Goal: Find specific page/section: Find specific page/section

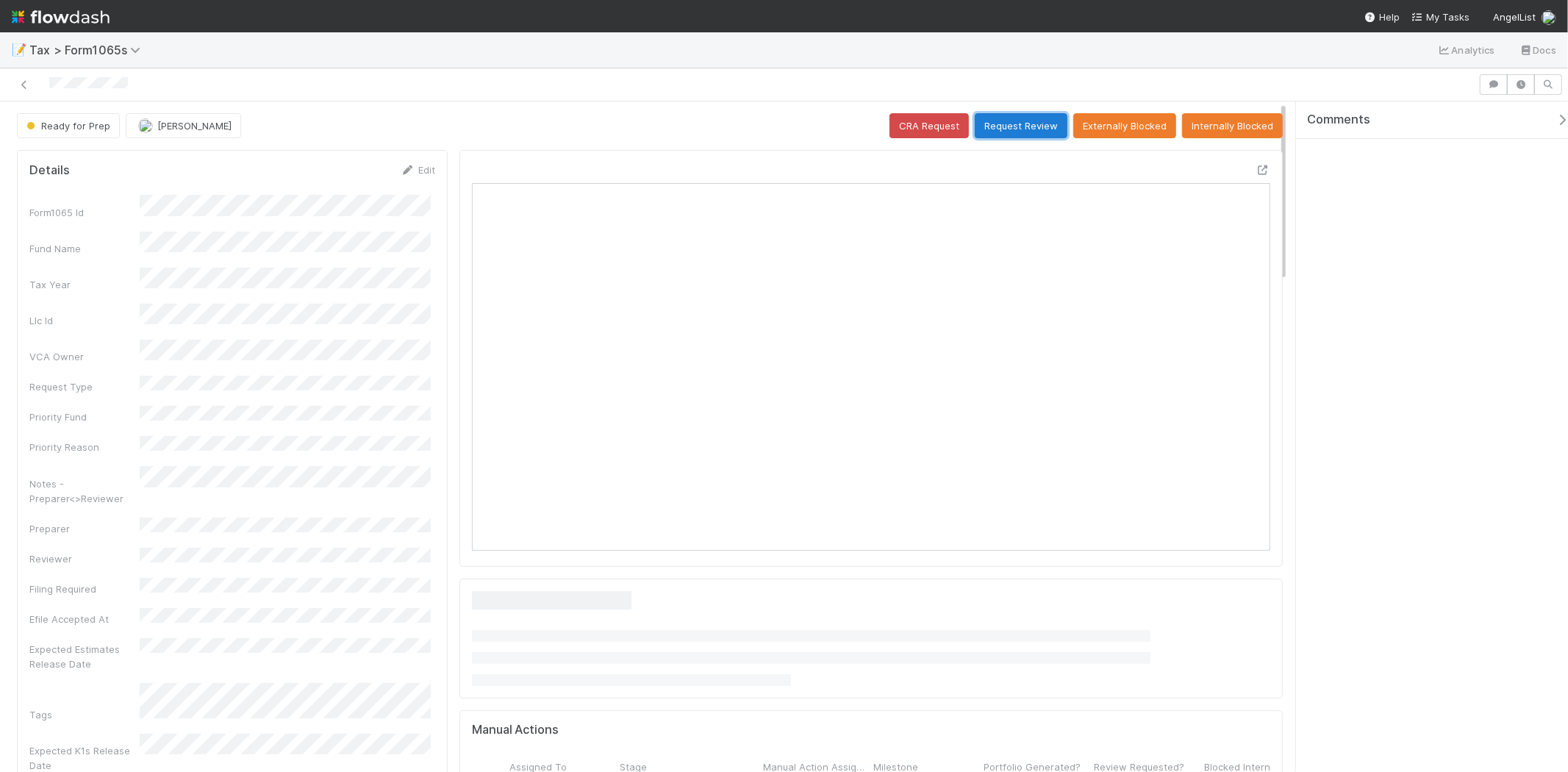
click at [993, 125] on button "Request Review" at bounding box center [1020, 125] width 92 height 25
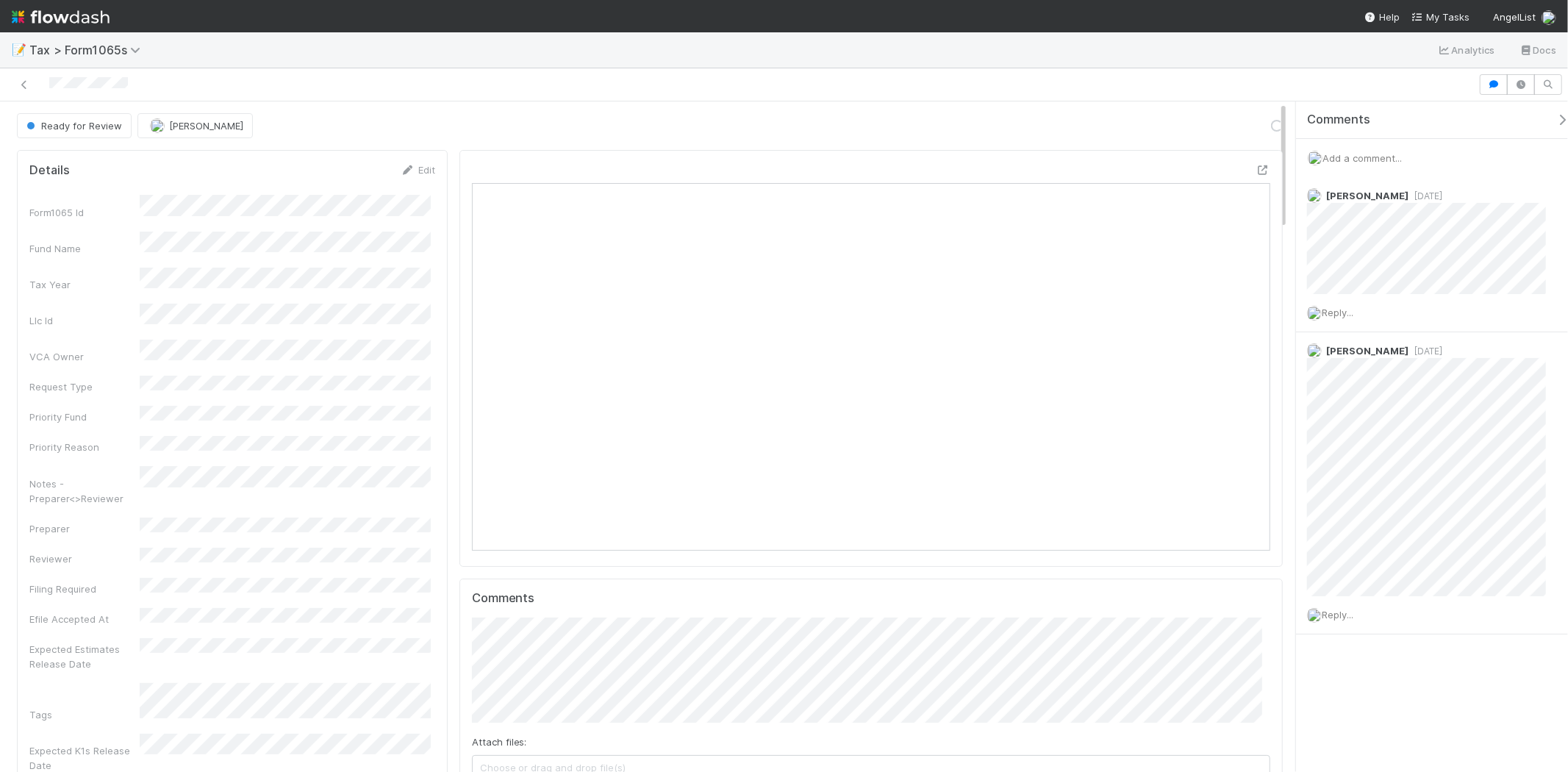
scroll to position [287, 388]
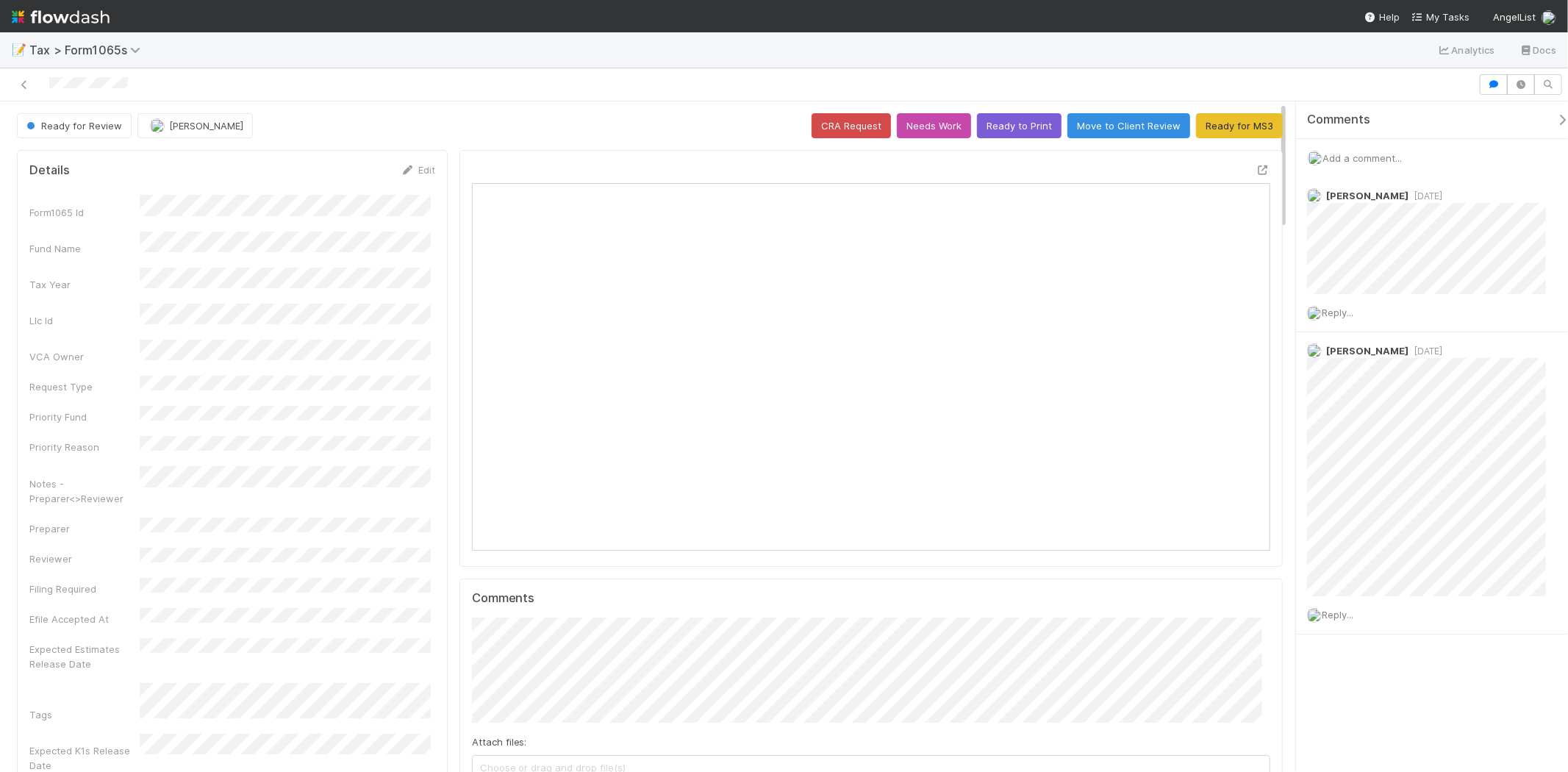
click at [1354, 158] on span "Add a comment..." at bounding box center [1361, 157] width 79 height 12
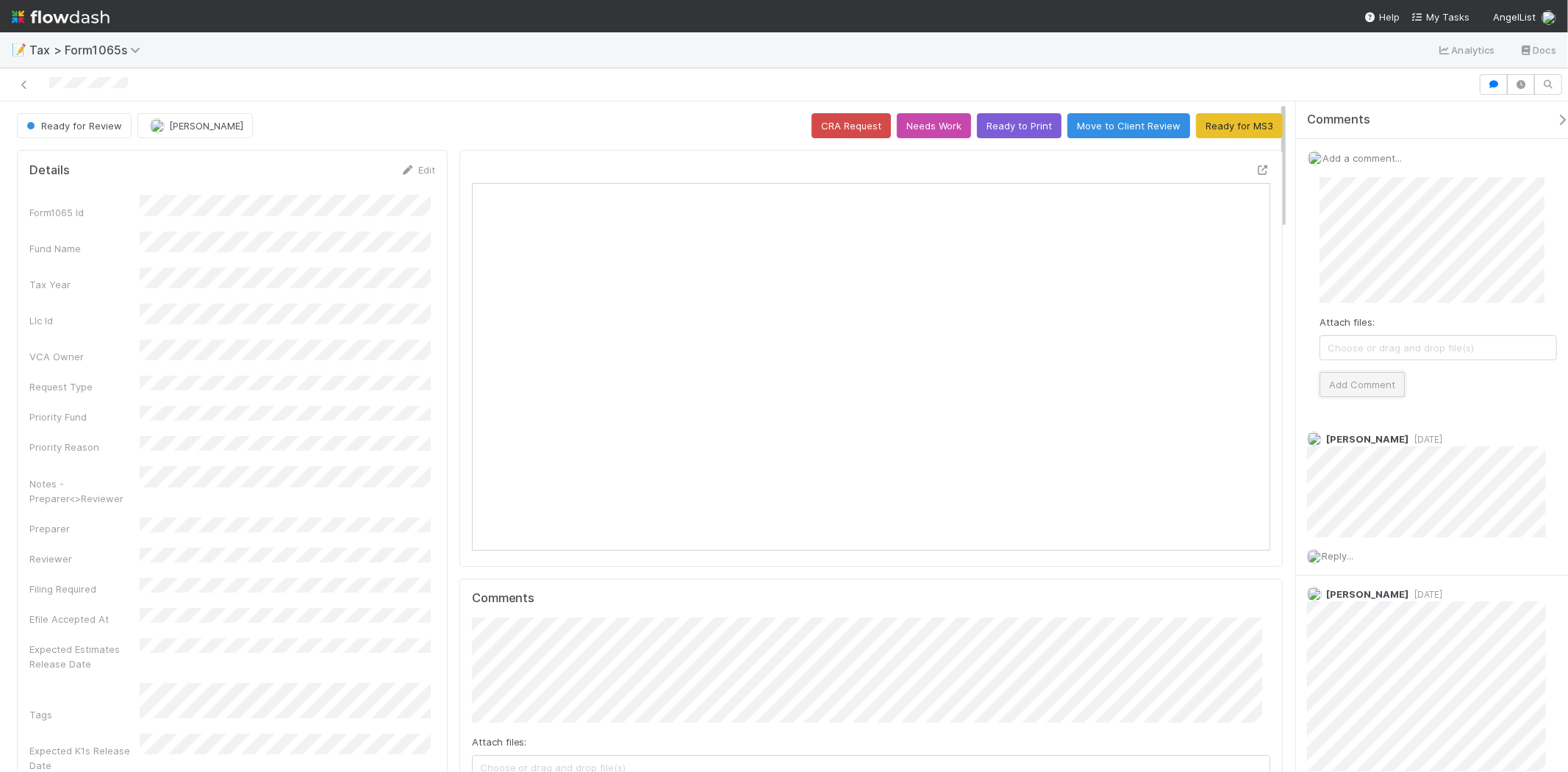
click at [1361, 377] on button "Add Comment" at bounding box center [1361, 384] width 85 height 25
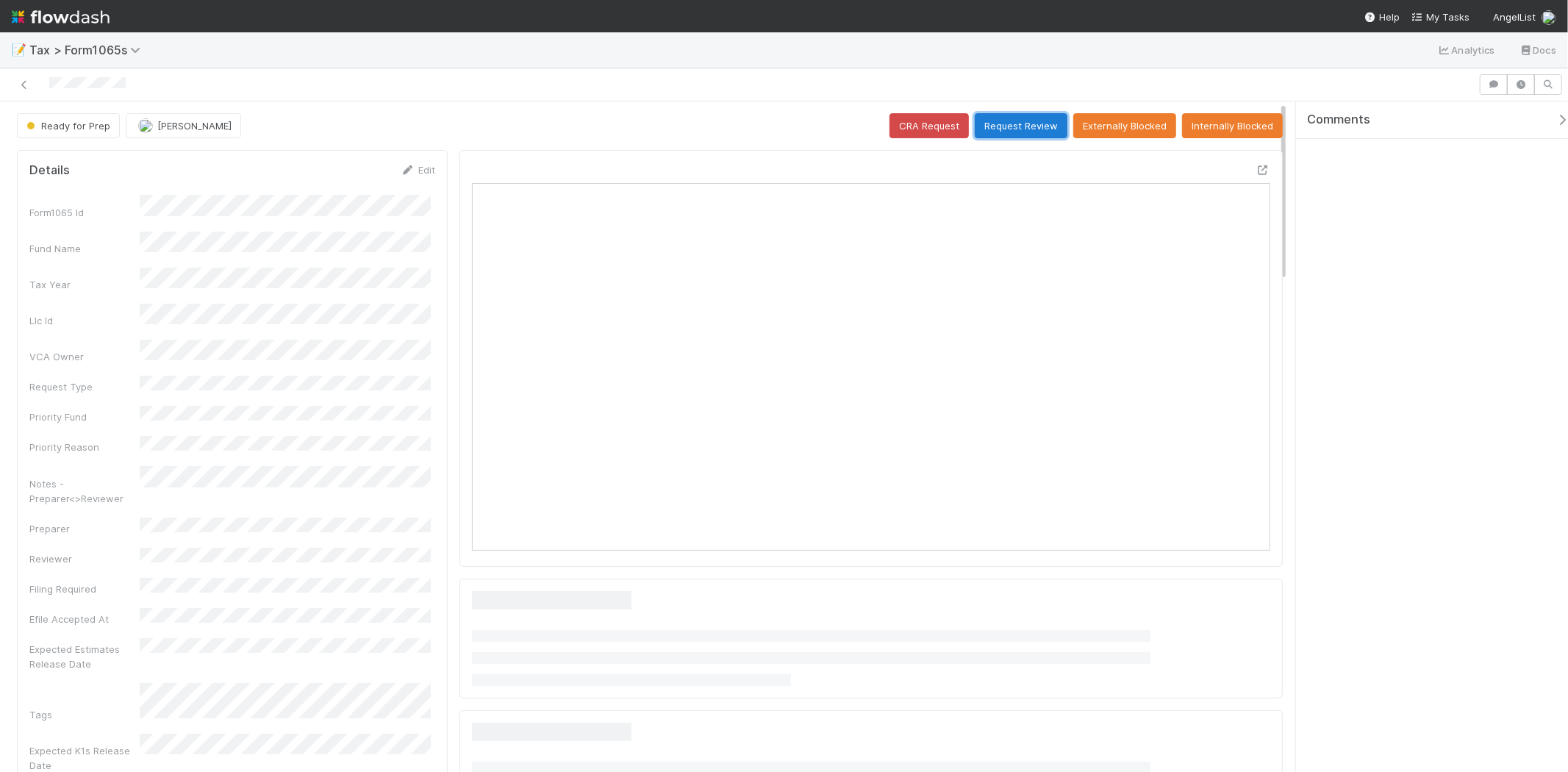
click at [974, 120] on button "Request Review" at bounding box center [1020, 125] width 92 height 25
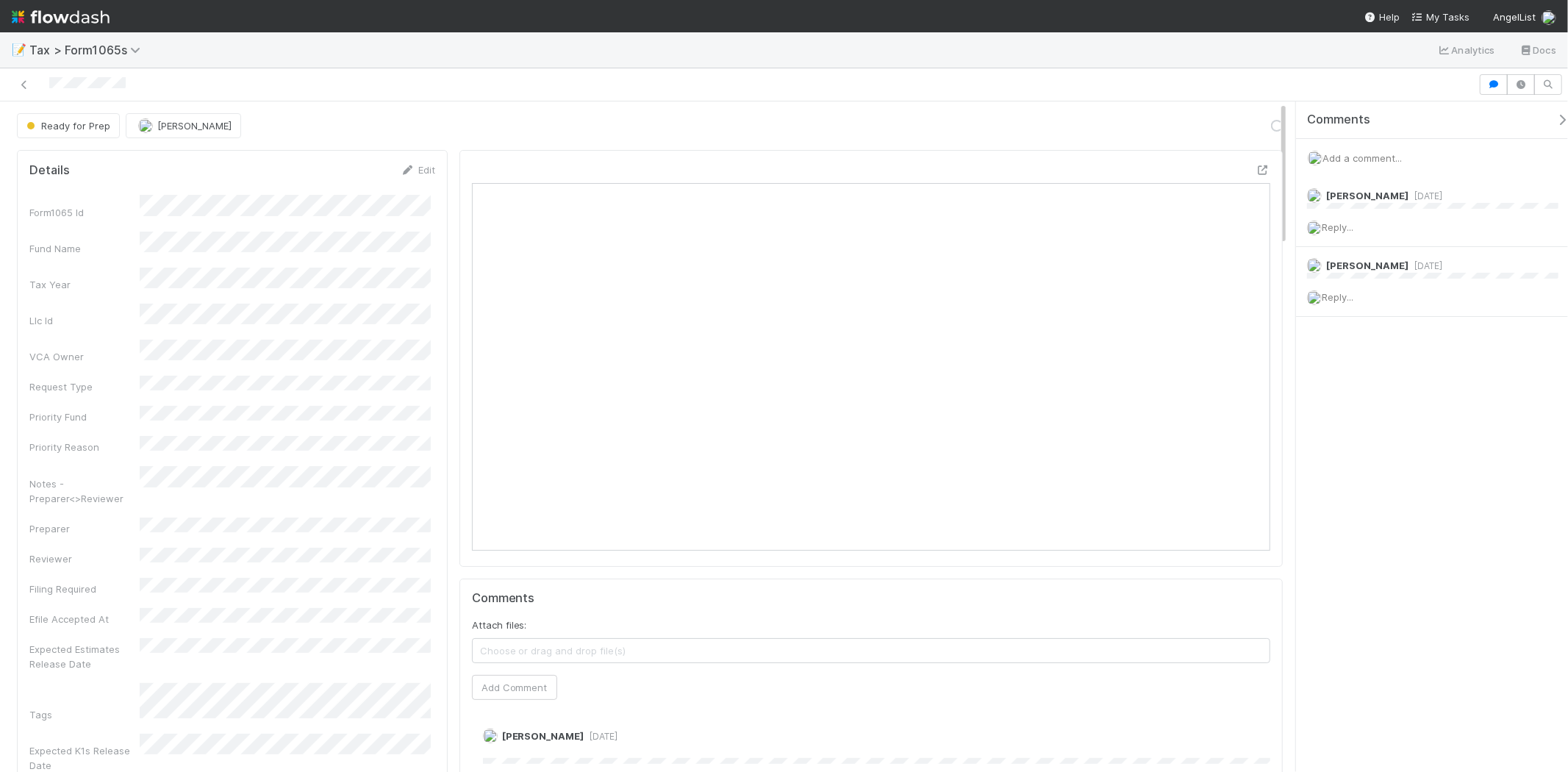
click at [1332, 155] on span "Add a comment..." at bounding box center [1361, 157] width 79 height 12
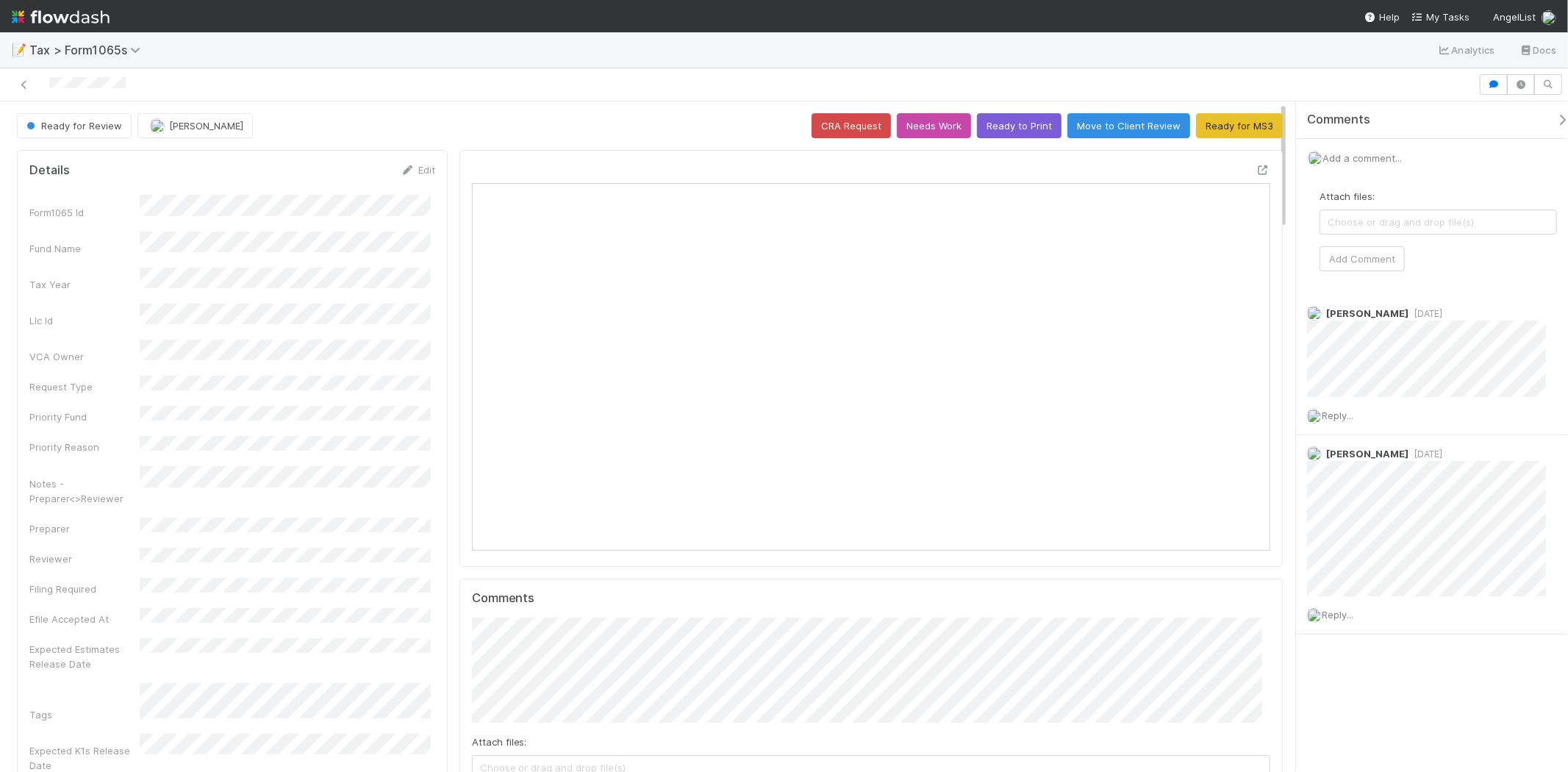
scroll to position [287, 388]
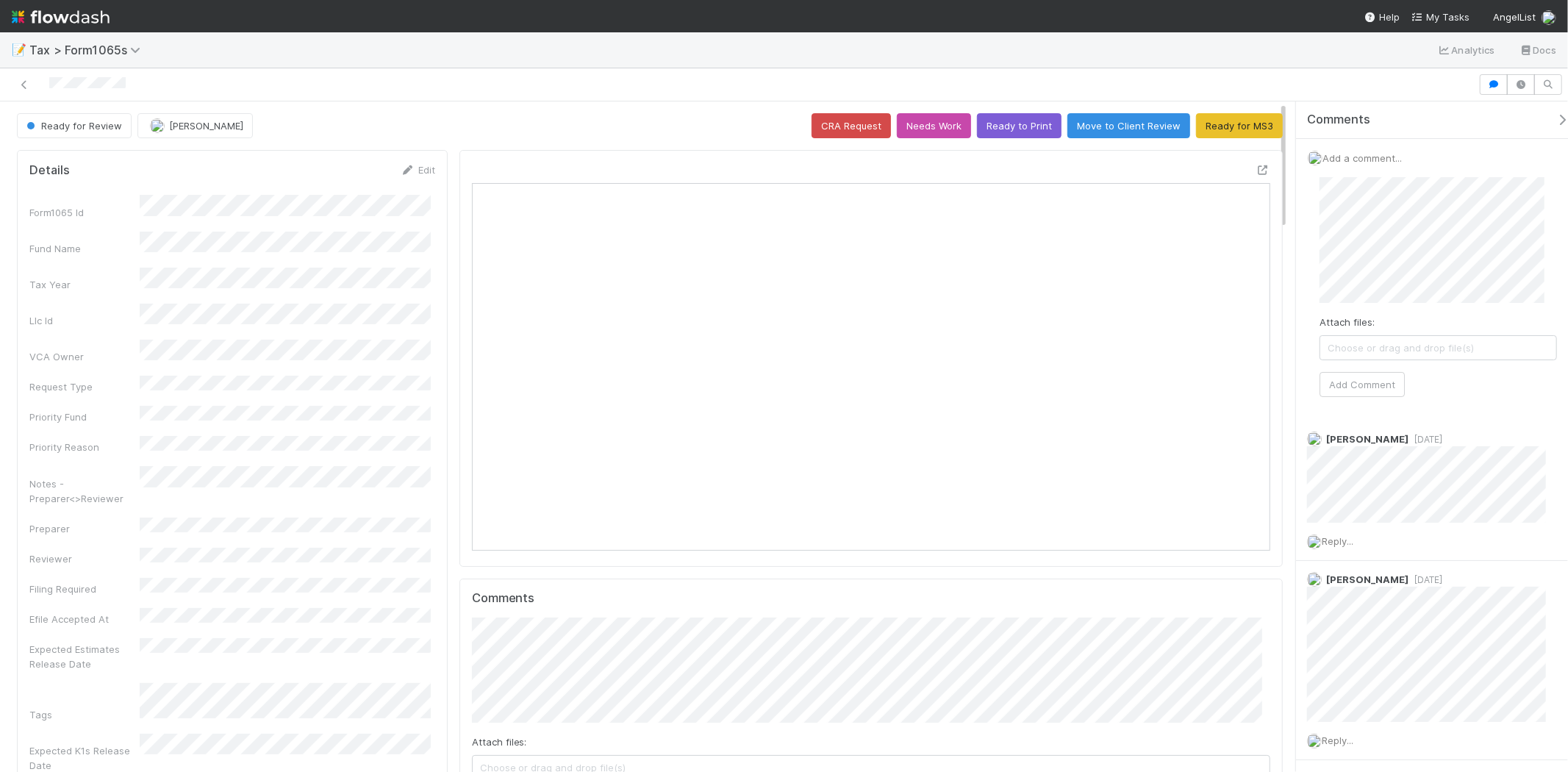
click at [1343, 156] on span "Add a comment..." at bounding box center [1361, 157] width 79 height 12
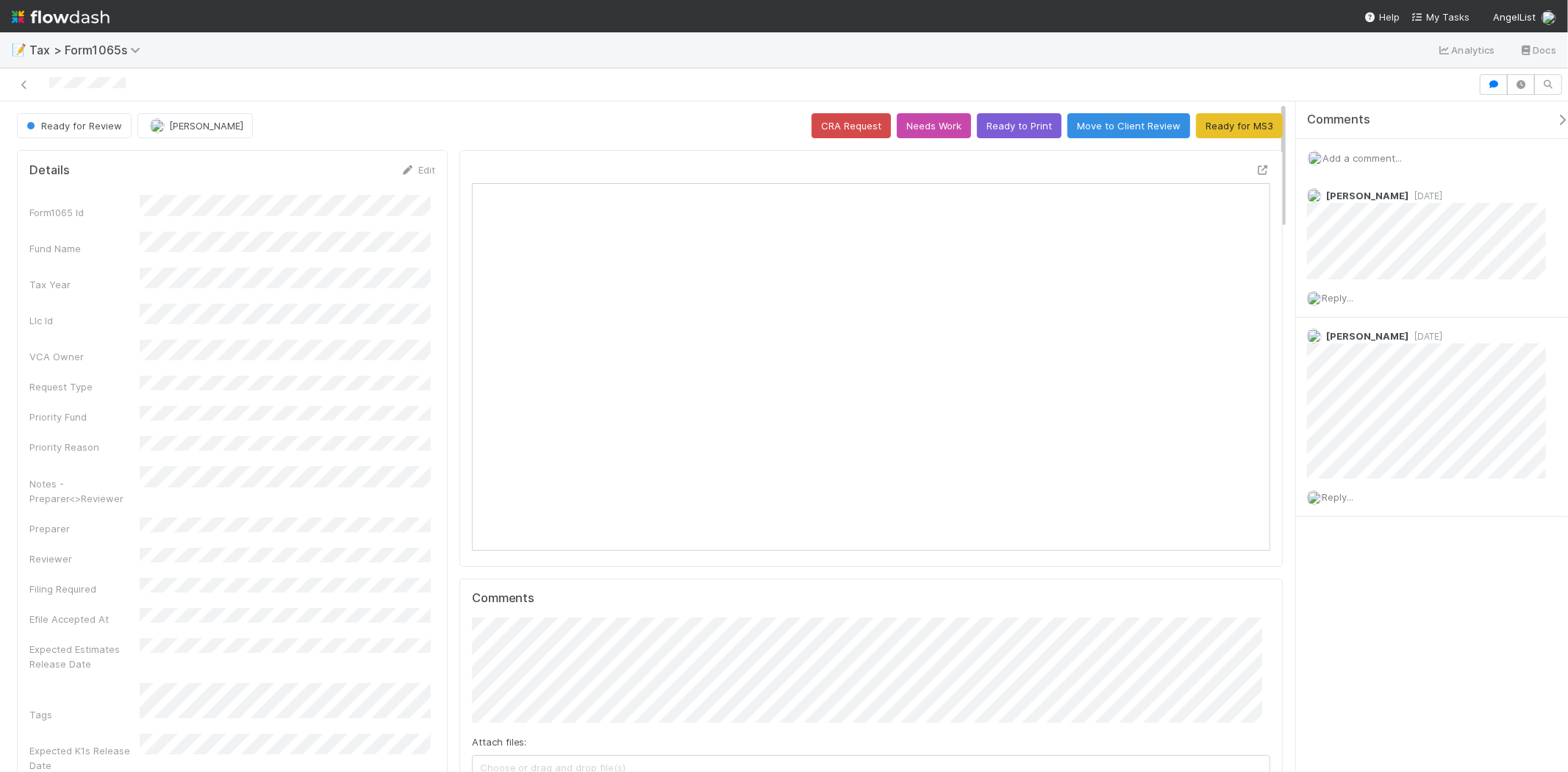
scroll to position [287, 778]
click at [1347, 147] on div "Add a comment..." at bounding box center [1437, 158] width 284 height 38
click at [1349, 152] on span "Add a comment..." at bounding box center [1361, 157] width 79 height 12
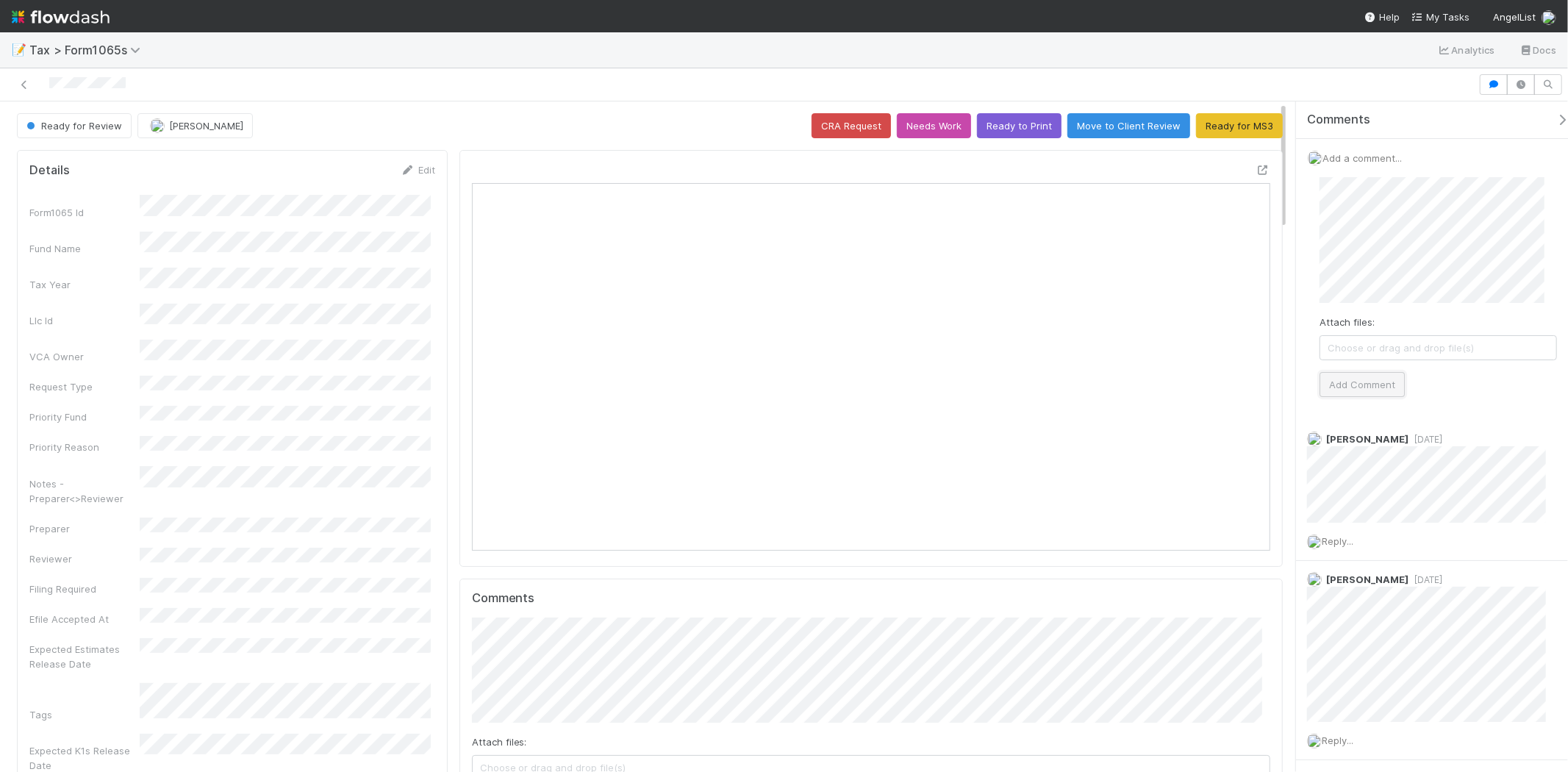
click at [1376, 376] on button "Add Comment" at bounding box center [1361, 384] width 85 height 25
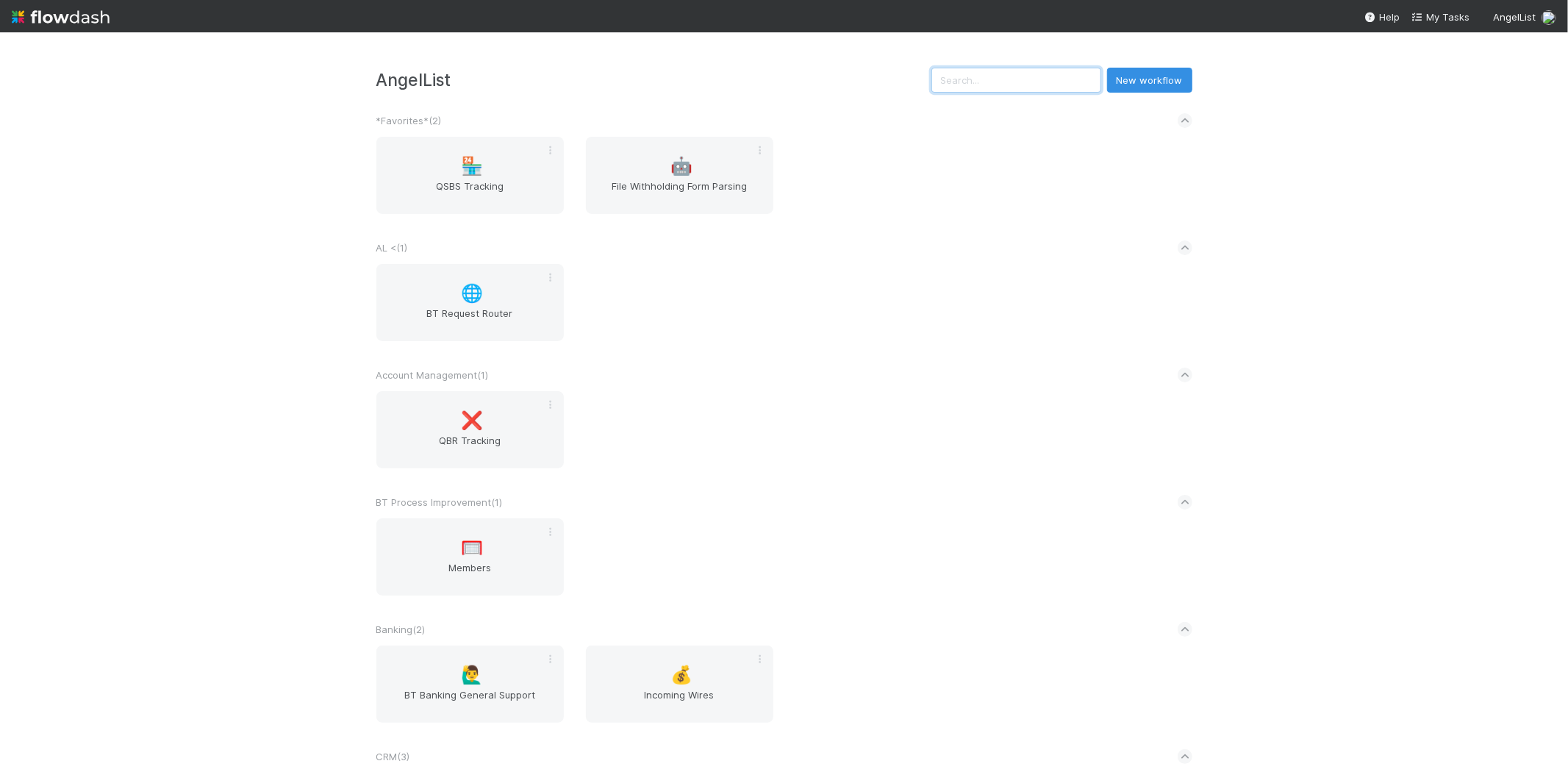
click at [1001, 89] on input "text" at bounding box center [1016, 79] width 170 height 25
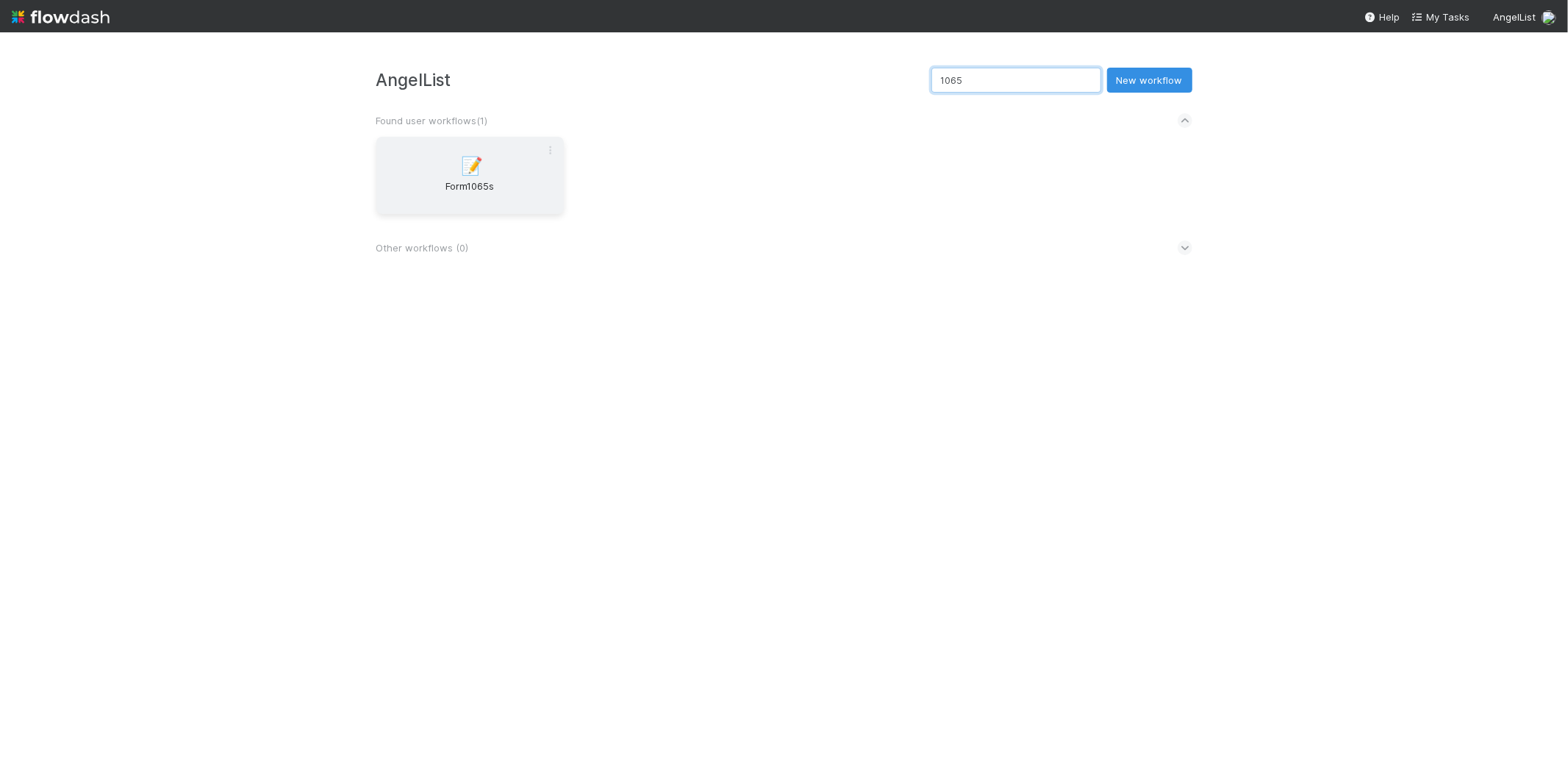
type input "1065"
click at [482, 145] on div "📝 Form1065s" at bounding box center [470, 175] width 187 height 77
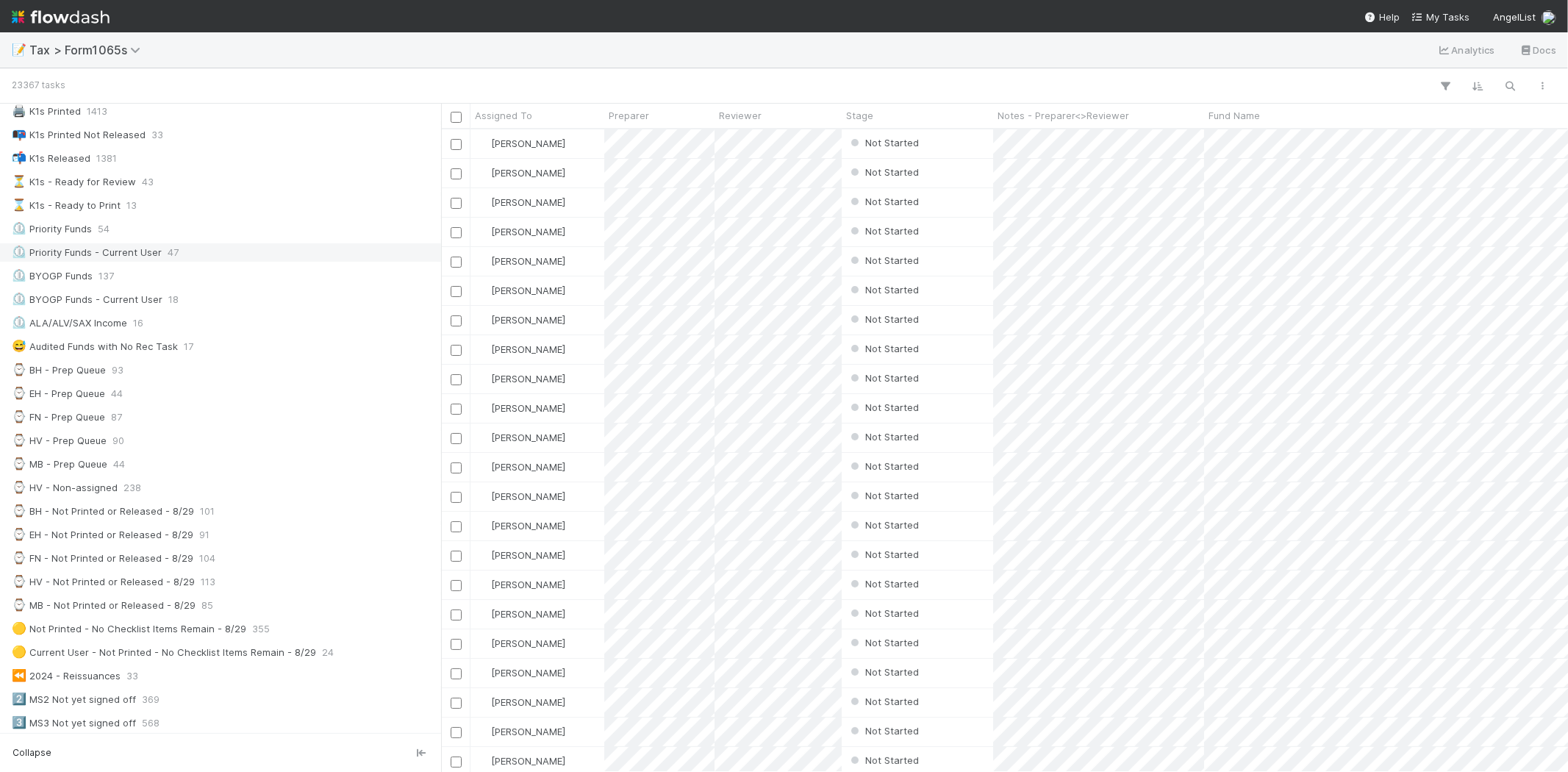
scroll to position [164, 0]
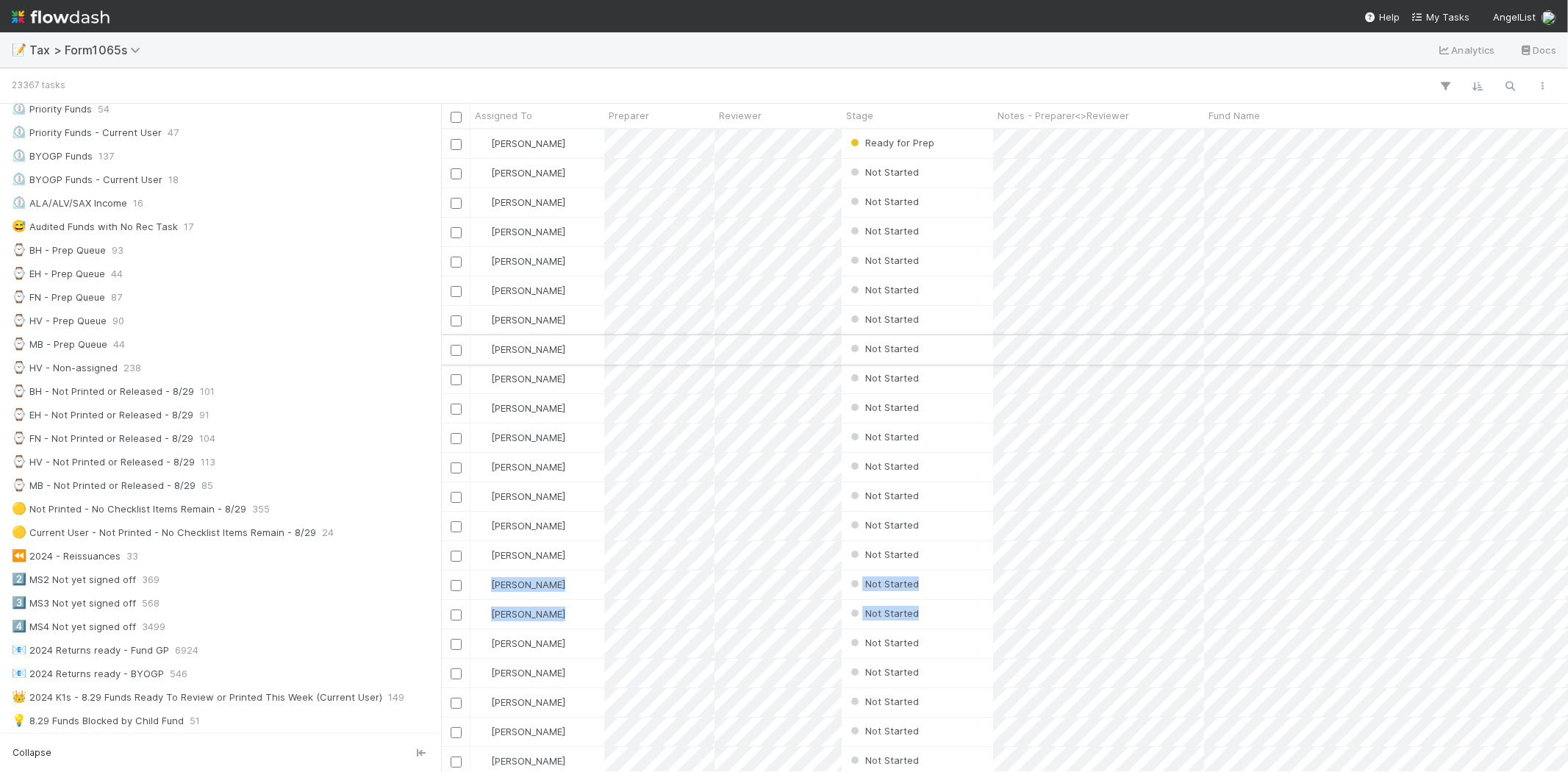
scroll to position [245, 0]
click at [256, 362] on div "⌚ MB - Prep Queue 44" at bounding box center [225, 353] width 426 height 18
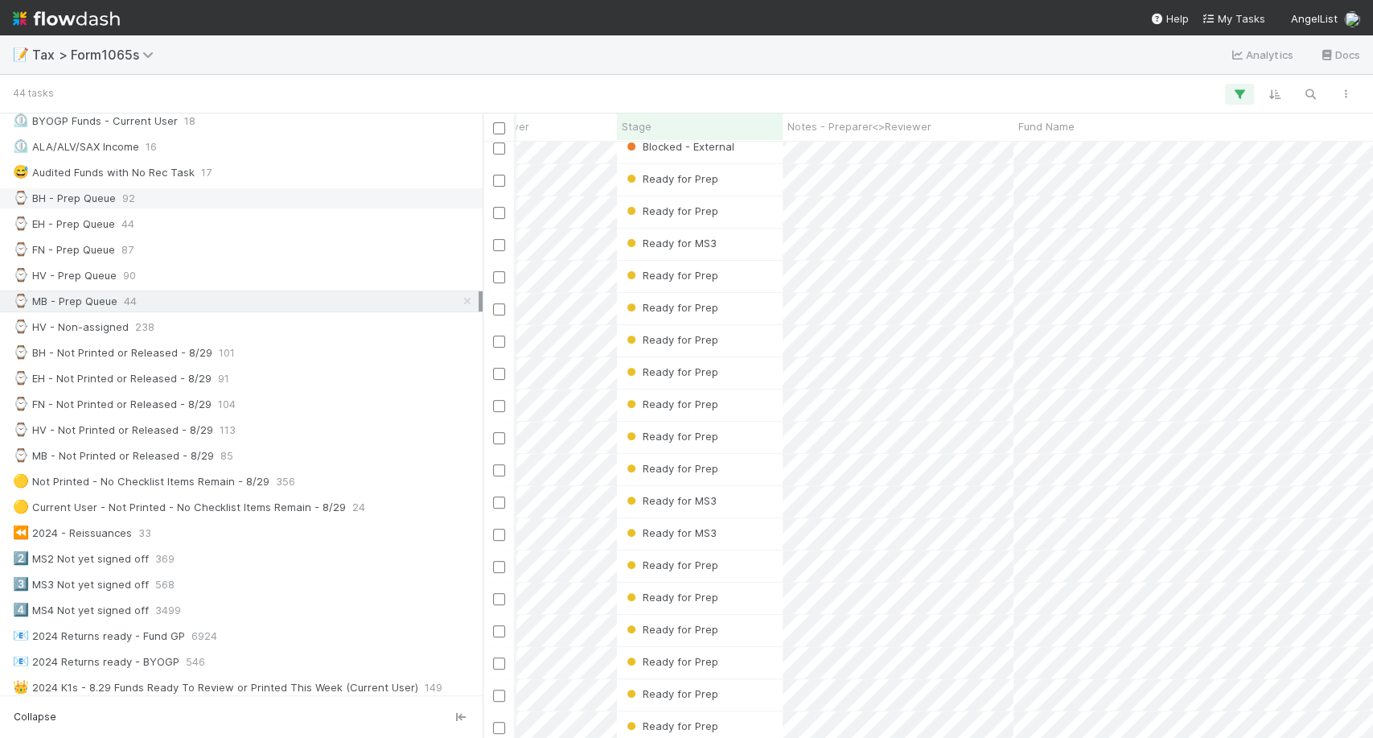
scroll to position [351, 0]
click at [220, 448] on span "85" at bounding box center [226, 457] width 13 height 20
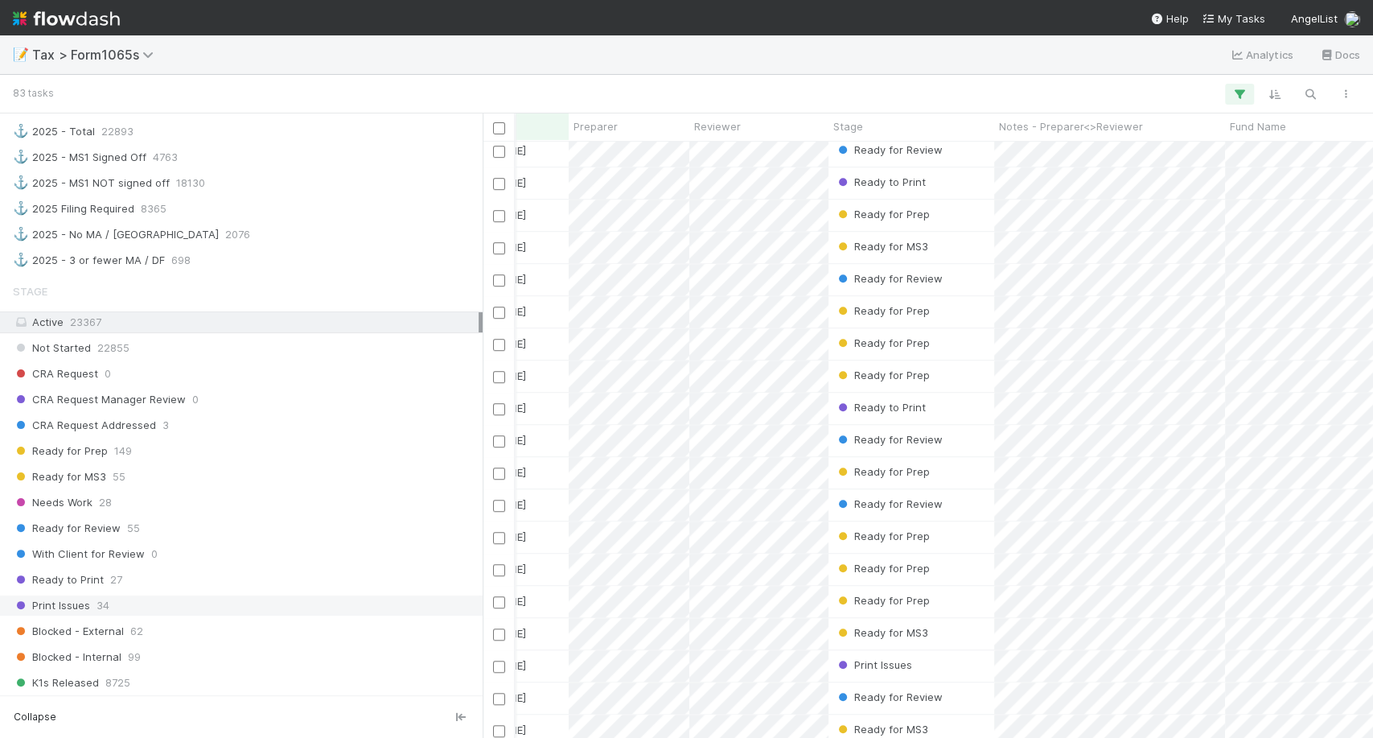
click at [193, 595] on div "Print Issues 34" at bounding box center [246, 605] width 466 height 20
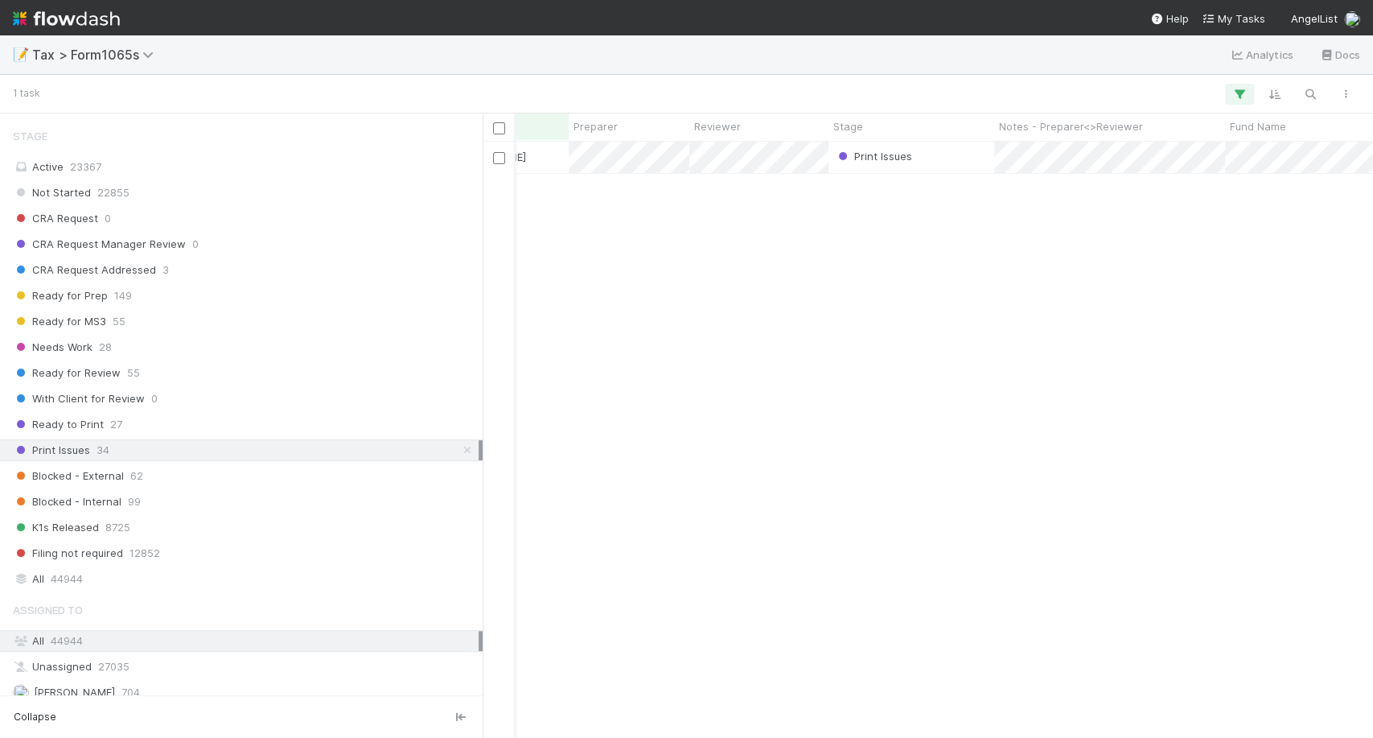
scroll to position [1142, 0]
click at [105, 553] on div "Stage Active 23367 Not Started 22855 CRA Request 0 CRA Request Manager Review 0…" at bounding box center [241, 353] width 483 height 470
click at [127, 413] on div "Ready to Print 27" at bounding box center [246, 423] width 466 height 20
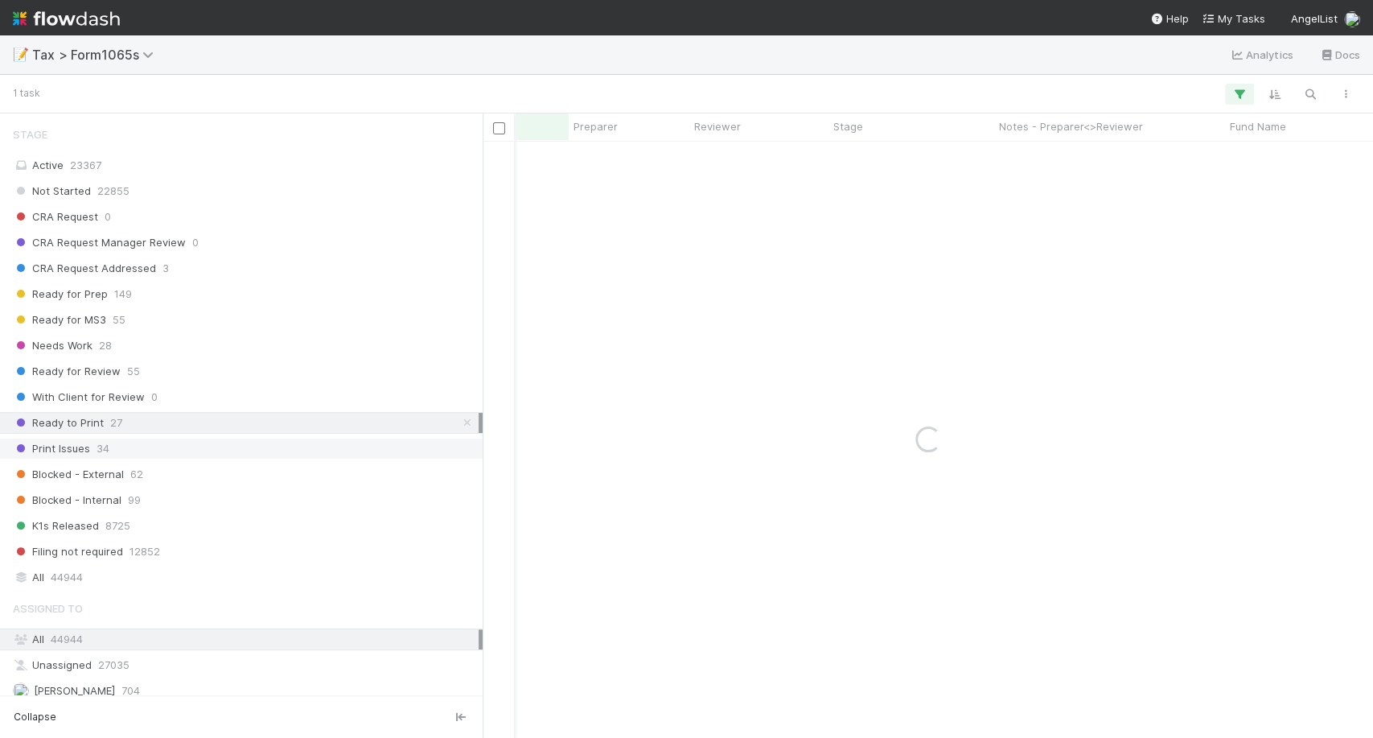
click at [397, 441] on div "Print Issues 34" at bounding box center [246, 448] width 466 height 20
click at [232, 567] on div "All 44944" at bounding box center [246, 577] width 466 height 20
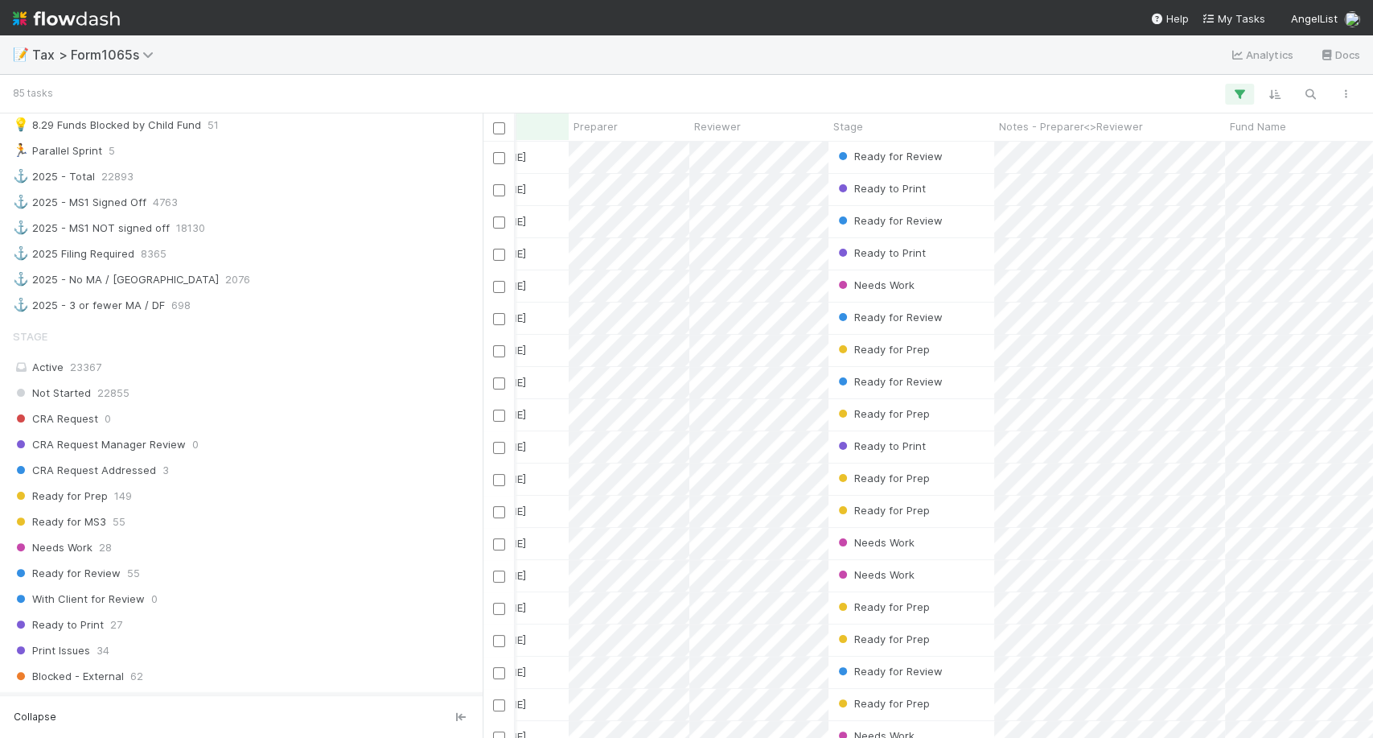
scroll to position [939, 0]
click at [175, 538] on div "Needs Work 28" at bounding box center [246, 548] width 466 height 20
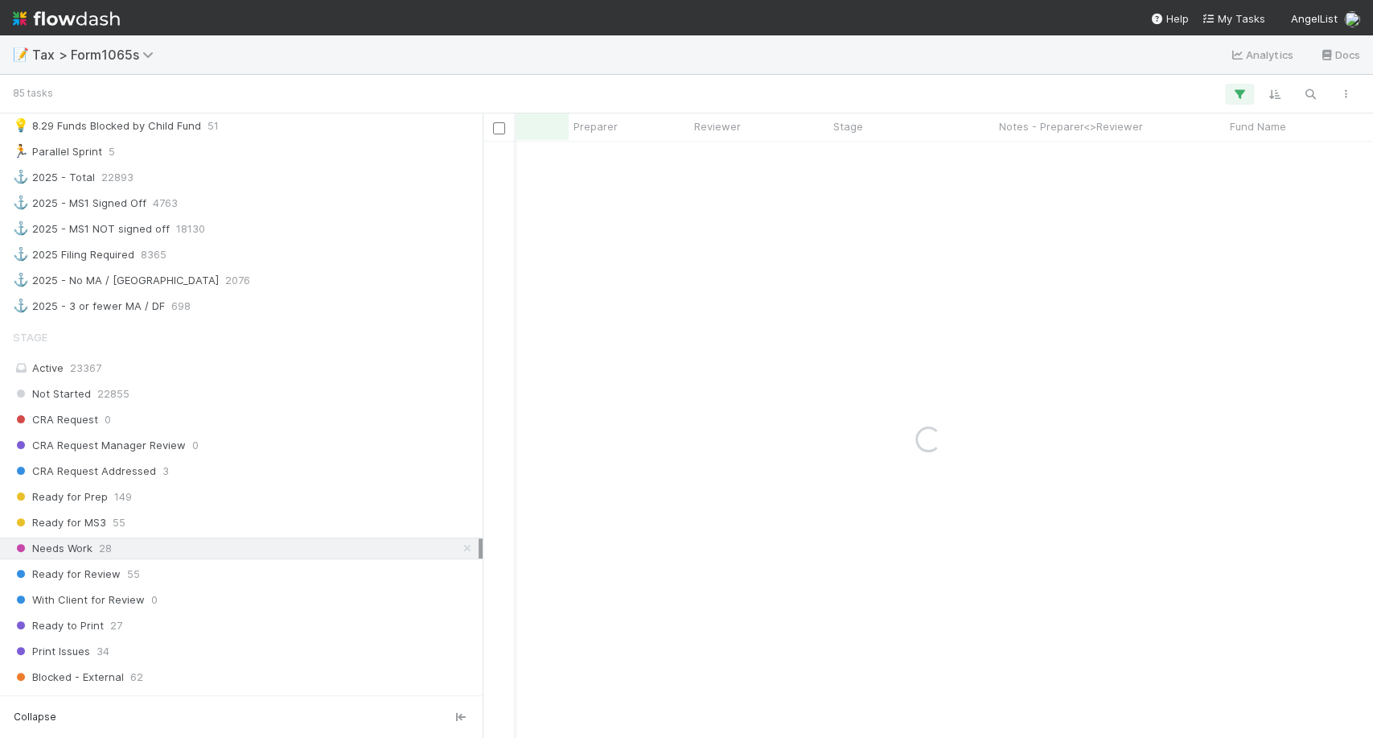
click at [175, 538] on div "Needs Work 28" at bounding box center [246, 548] width 466 height 20
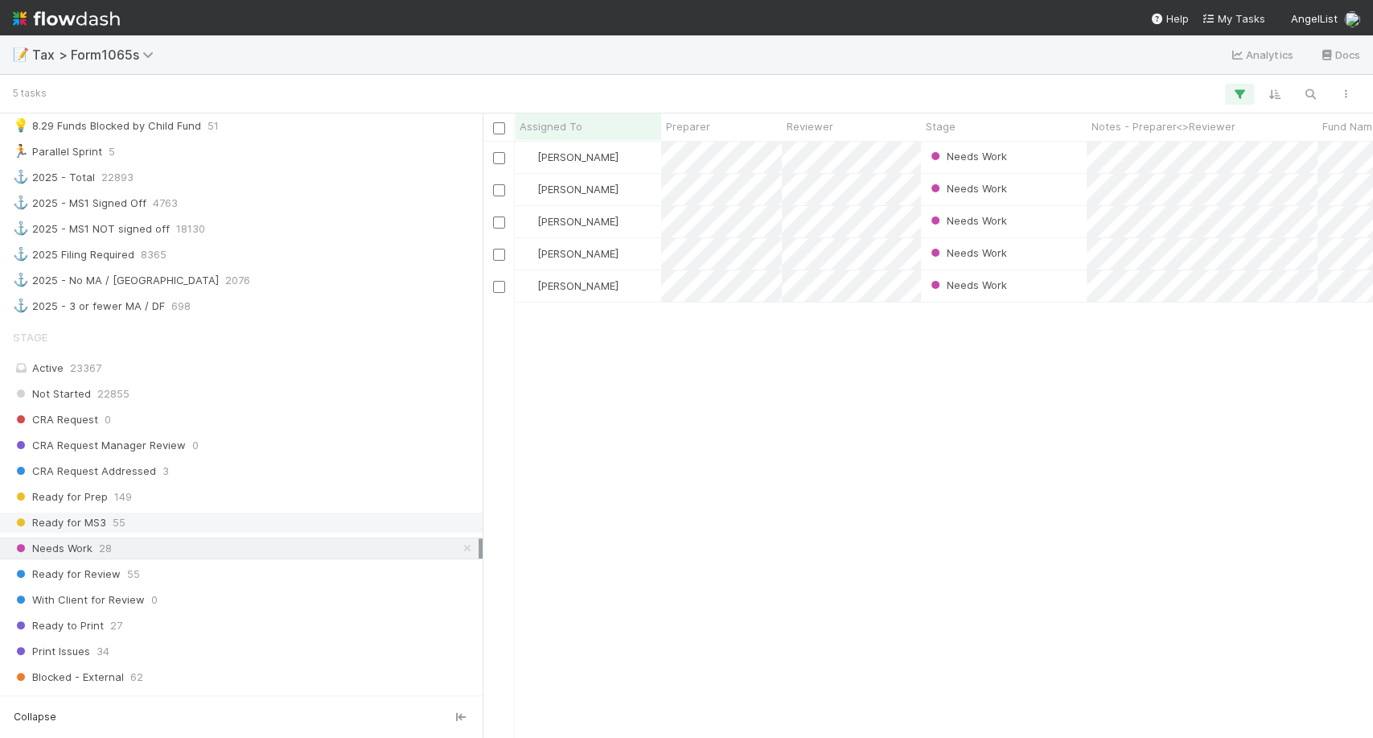
click at [86, 512] on span "Ready for MS3" at bounding box center [59, 522] width 93 height 20
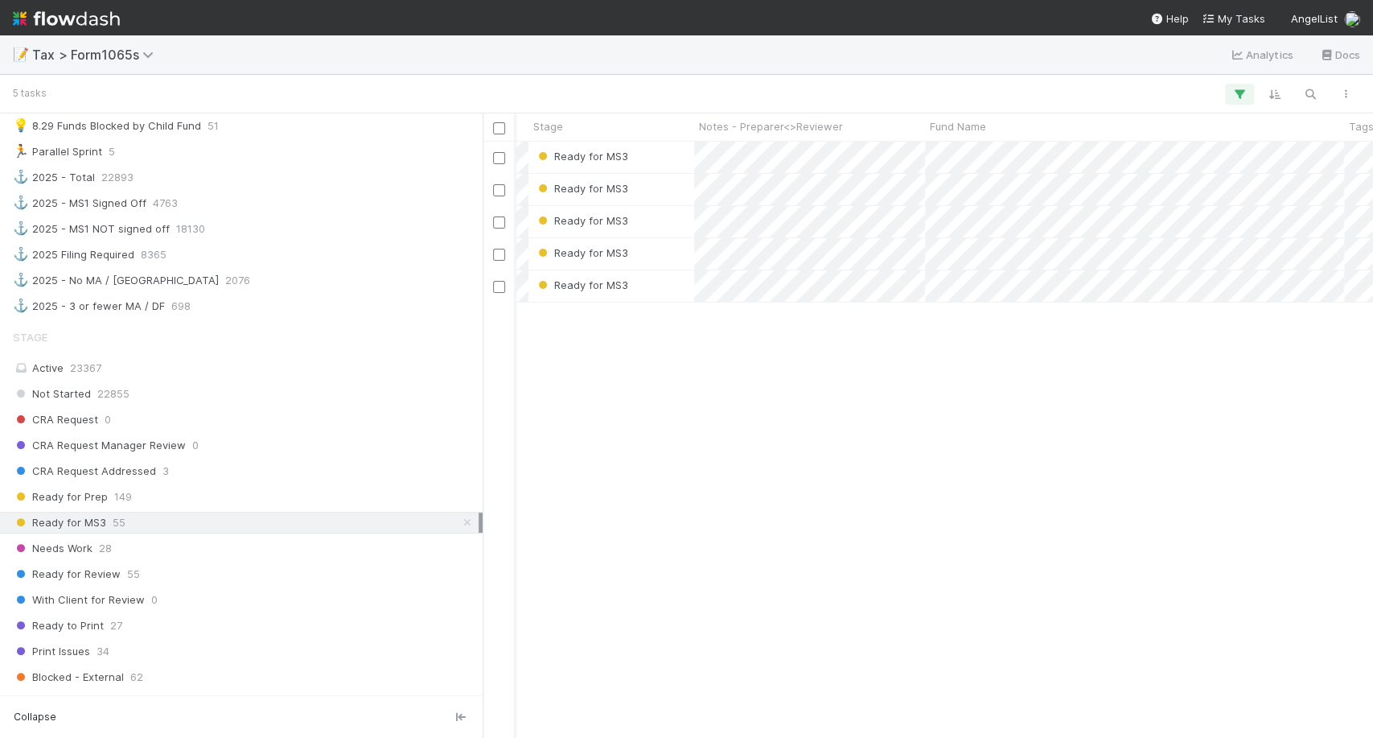
scroll to position [0, 417]
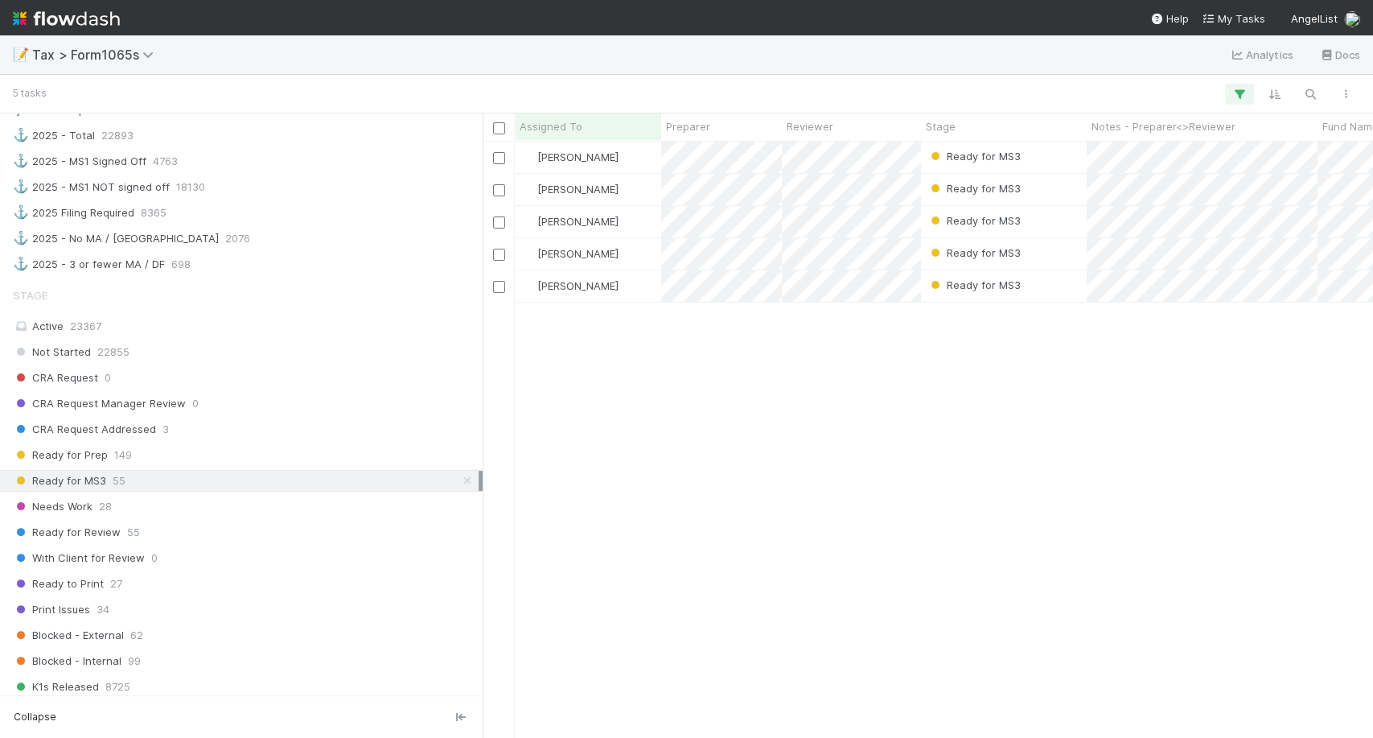
click at [150, 522] on div "Ready for Review 55" at bounding box center [246, 532] width 466 height 20
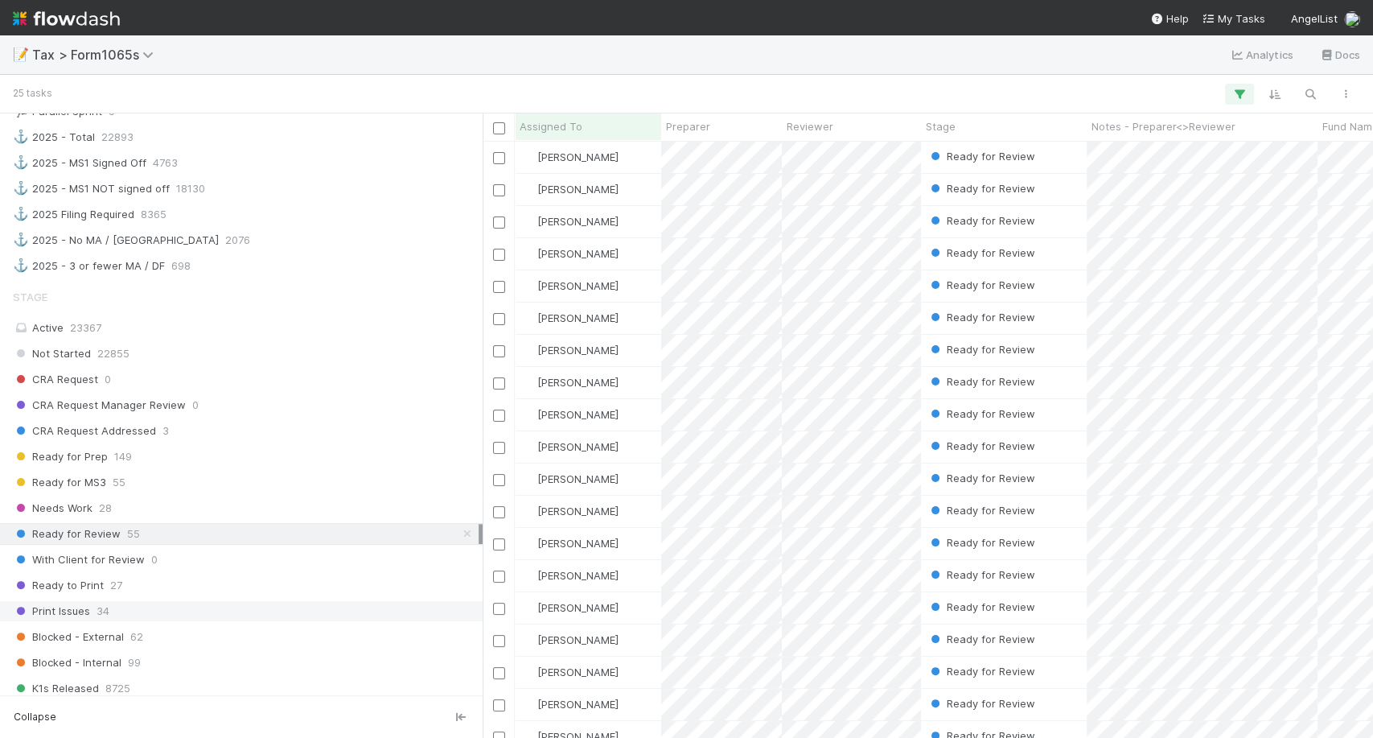
click at [144, 601] on div "Print Issues 34" at bounding box center [246, 611] width 466 height 20
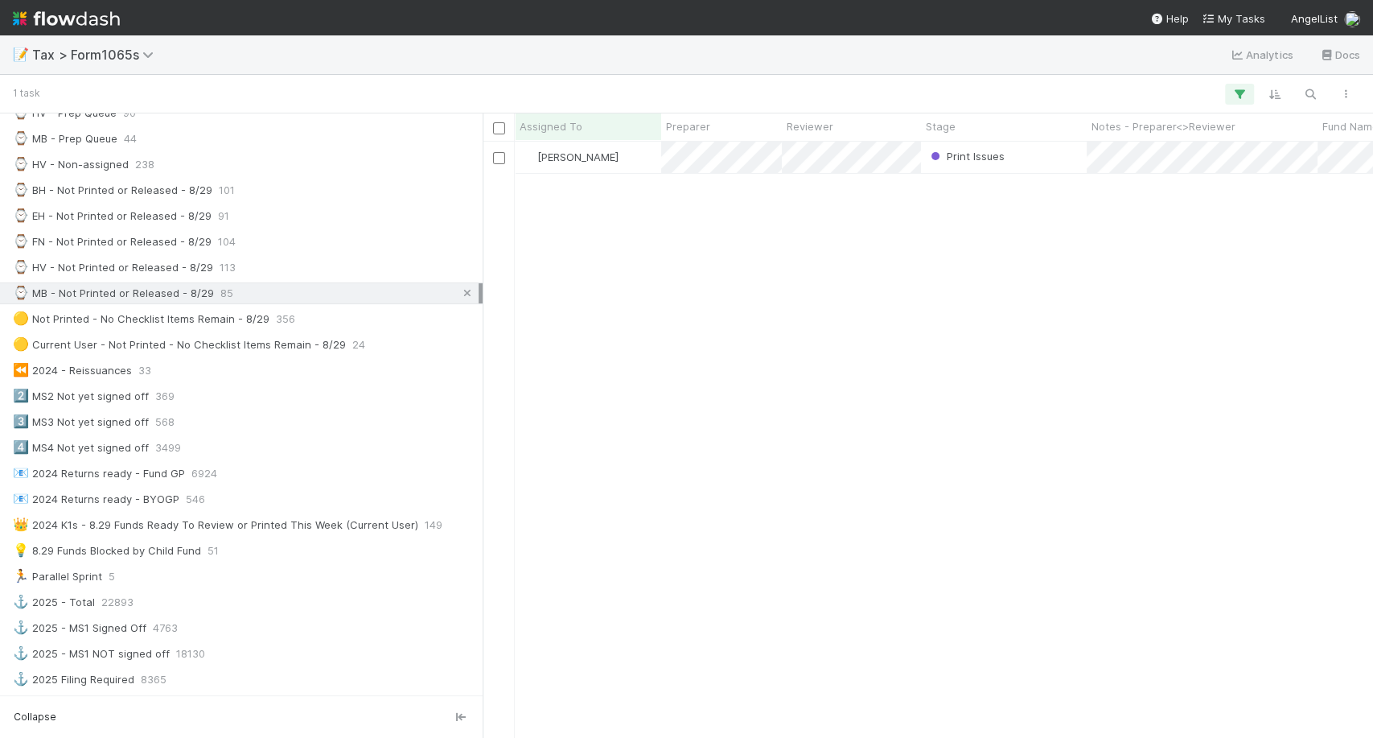
click at [459, 288] on icon at bounding box center [467, 293] width 16 height 10
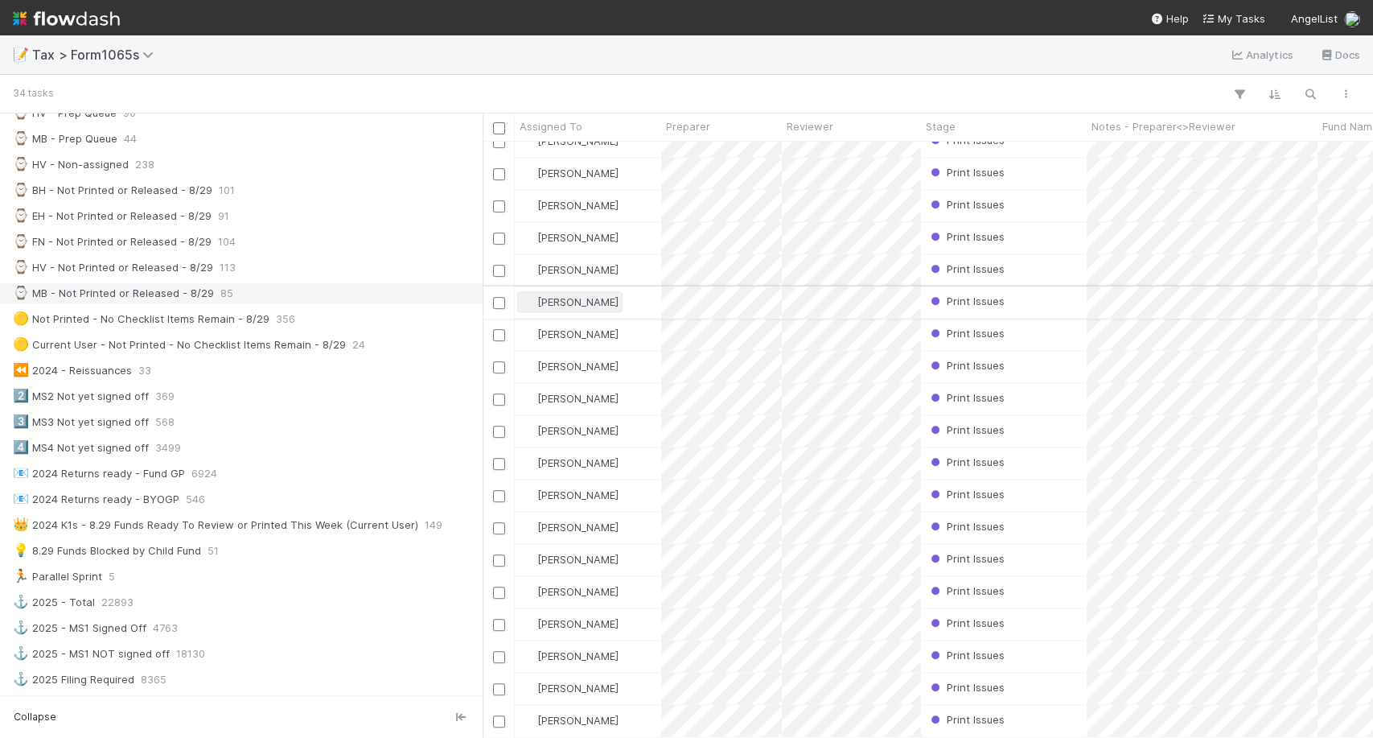
click at [575, 295] on span "[PERSON_NAME]" at bounding box center [577, 301] width 81 height 13
click at [575, 325] on span "Enrique Hernandez" at bounding box center [586, 322] width 81 height 13
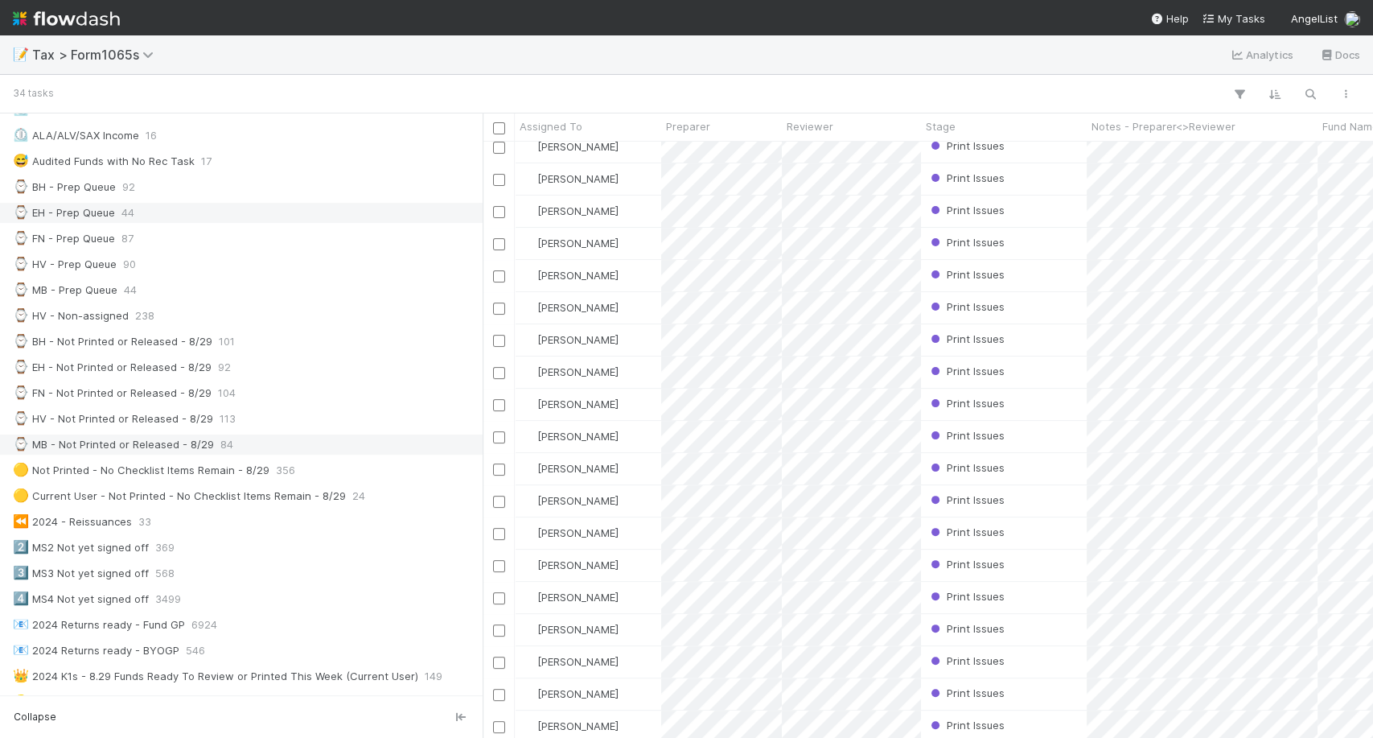
click at [286, 203] on div "⌚ EH - Prep Queue 44" at bounding box center [246, 213] width 466 height 20
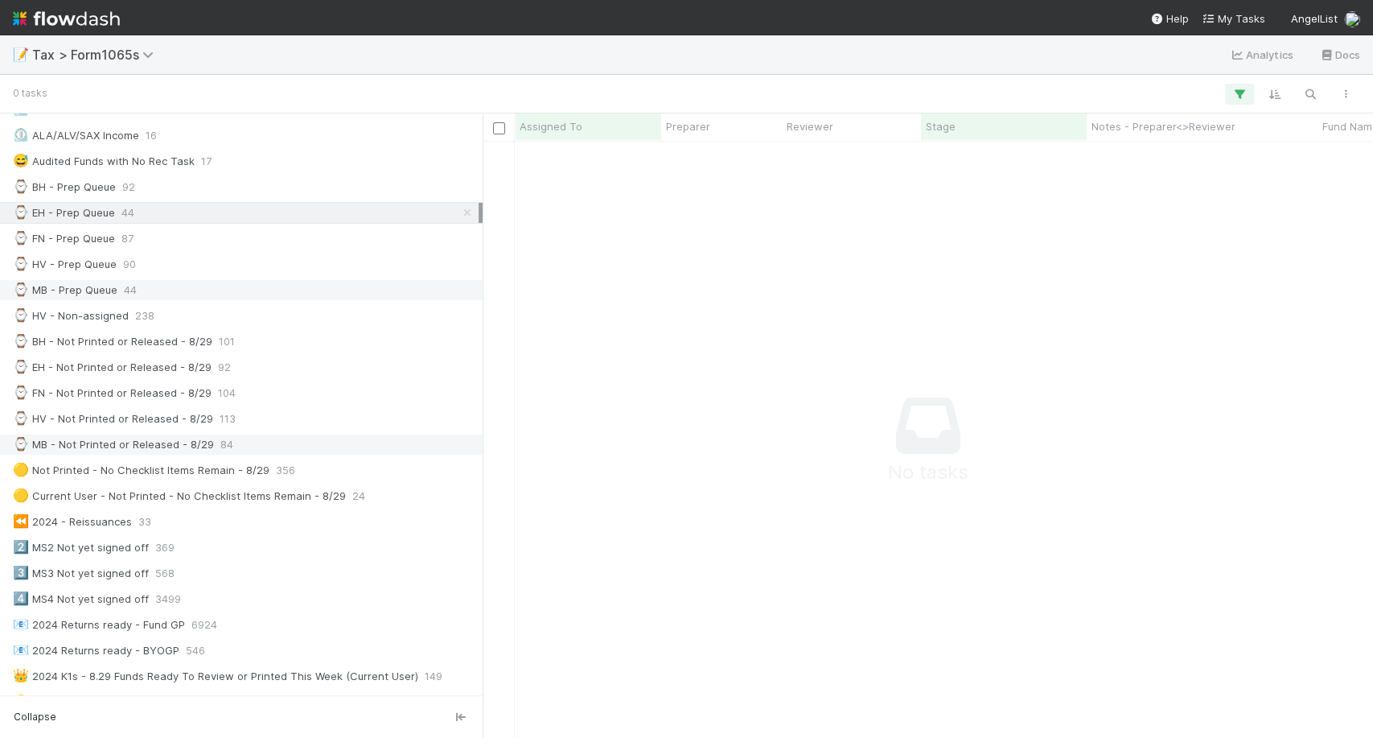
click at [257, 282] on div "⌚ MB - Prep Queue 44" at bounding box center [246, 290] width 466 height 20
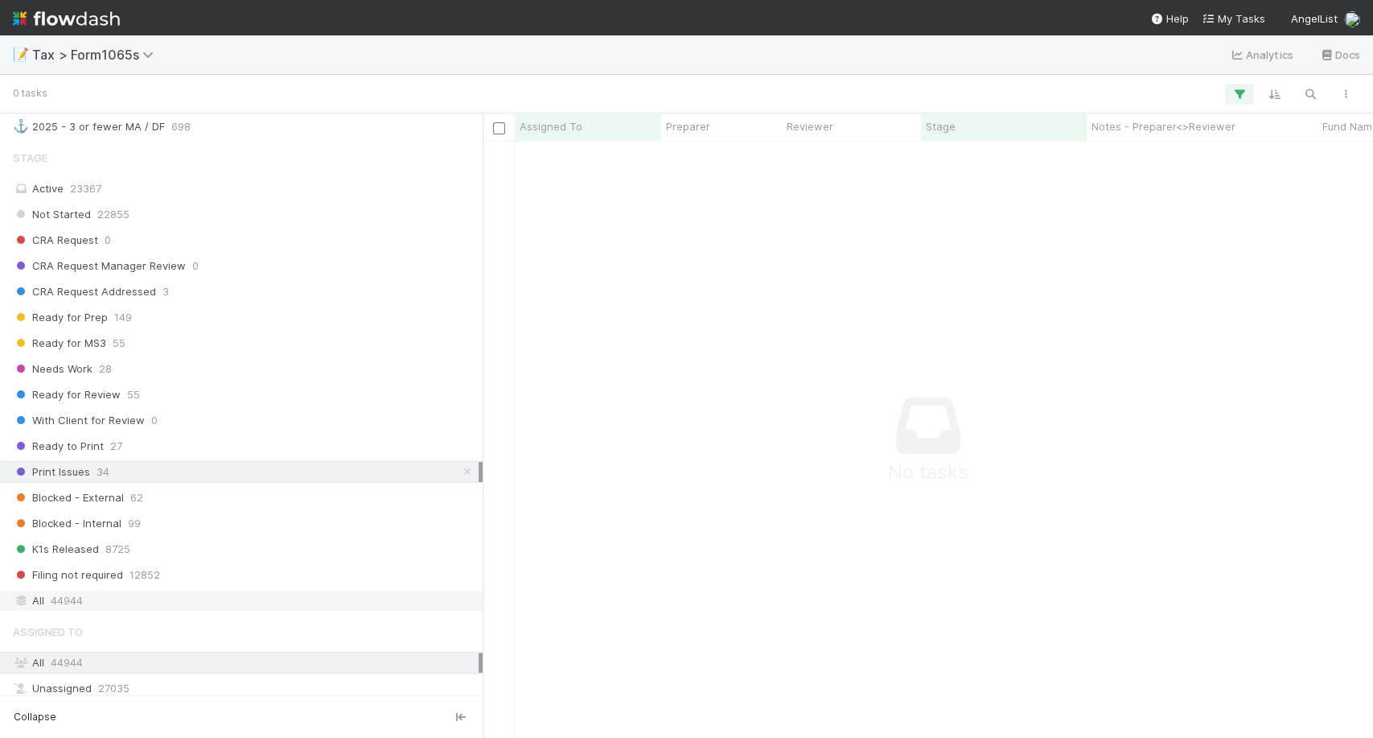
click at [187, 590] on div "All 44944" at bounding box center [246, 600] width 466 height 20
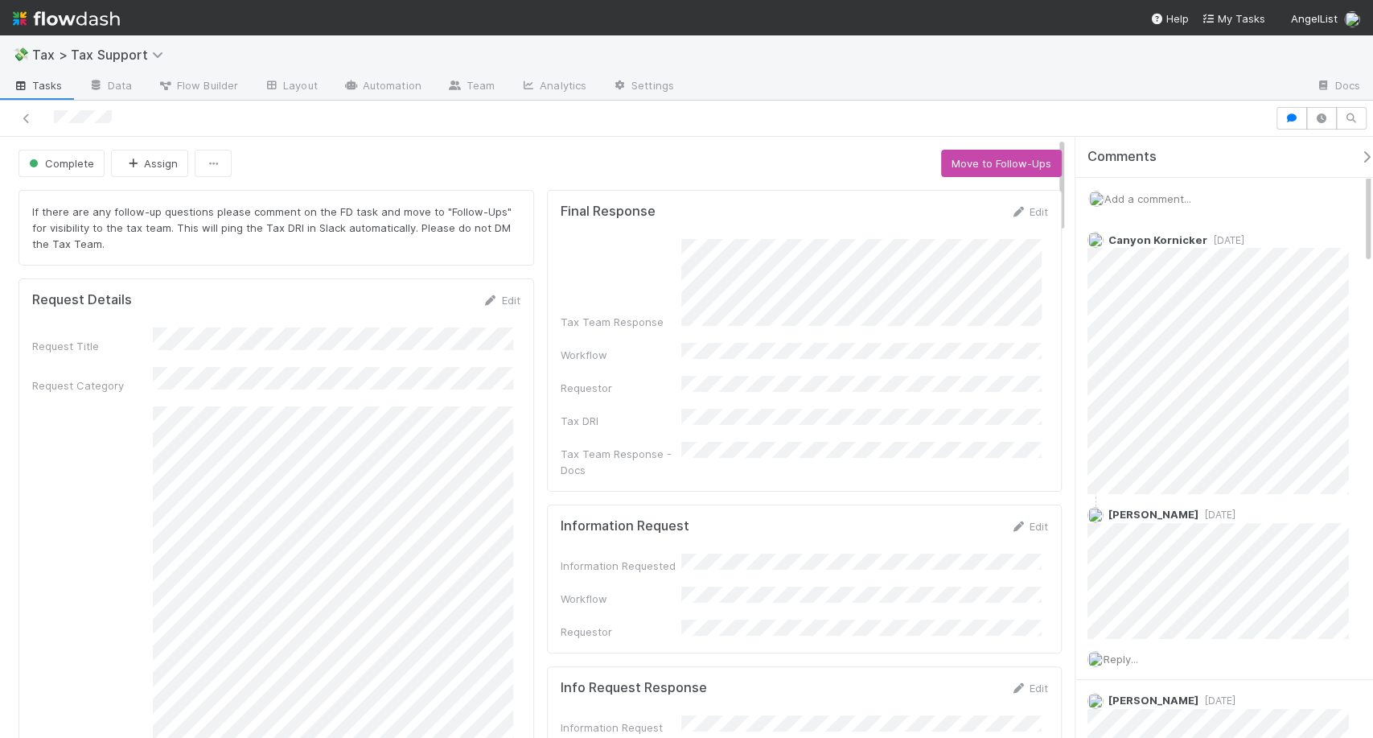
click at [117, 5] on img at bounding box center [66, 18] width 107 height 27
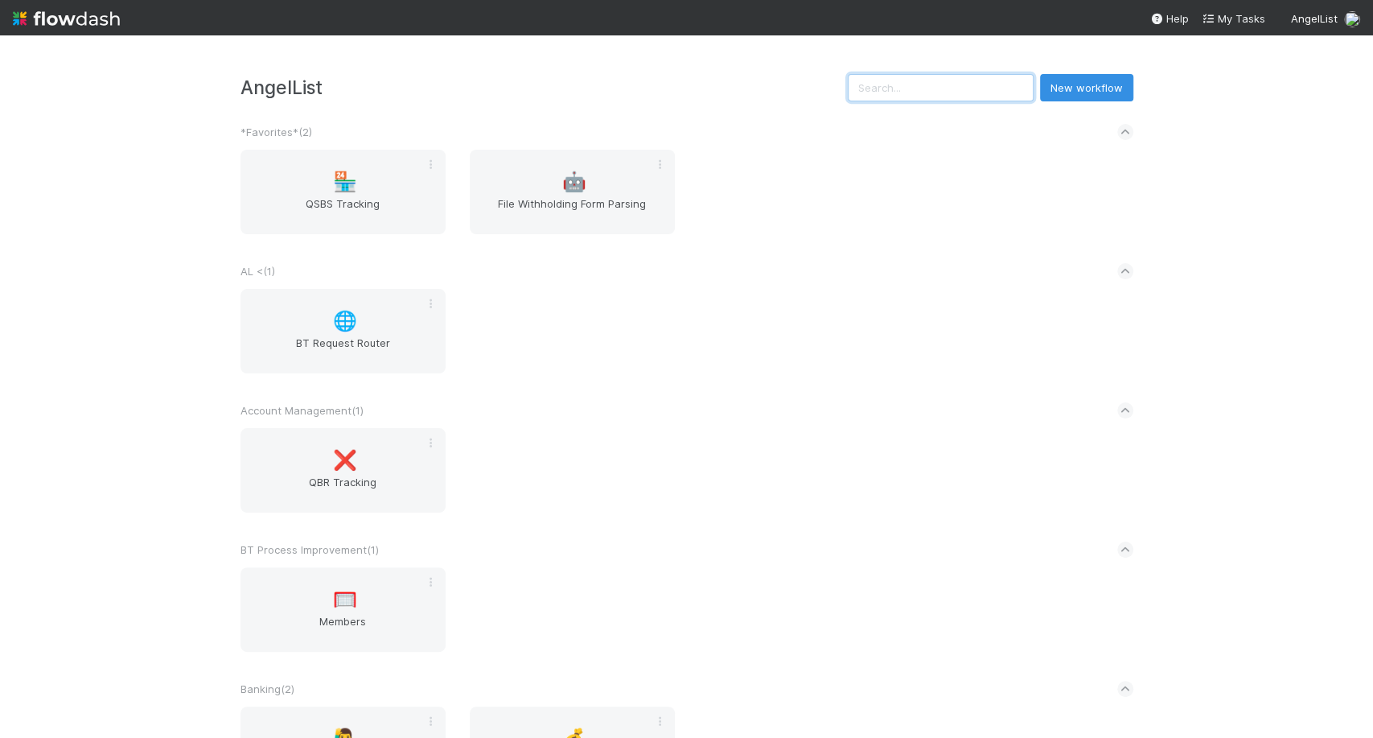
click at [997, 98] on input "text" at bounding box center [941, 87] width 186 height 27
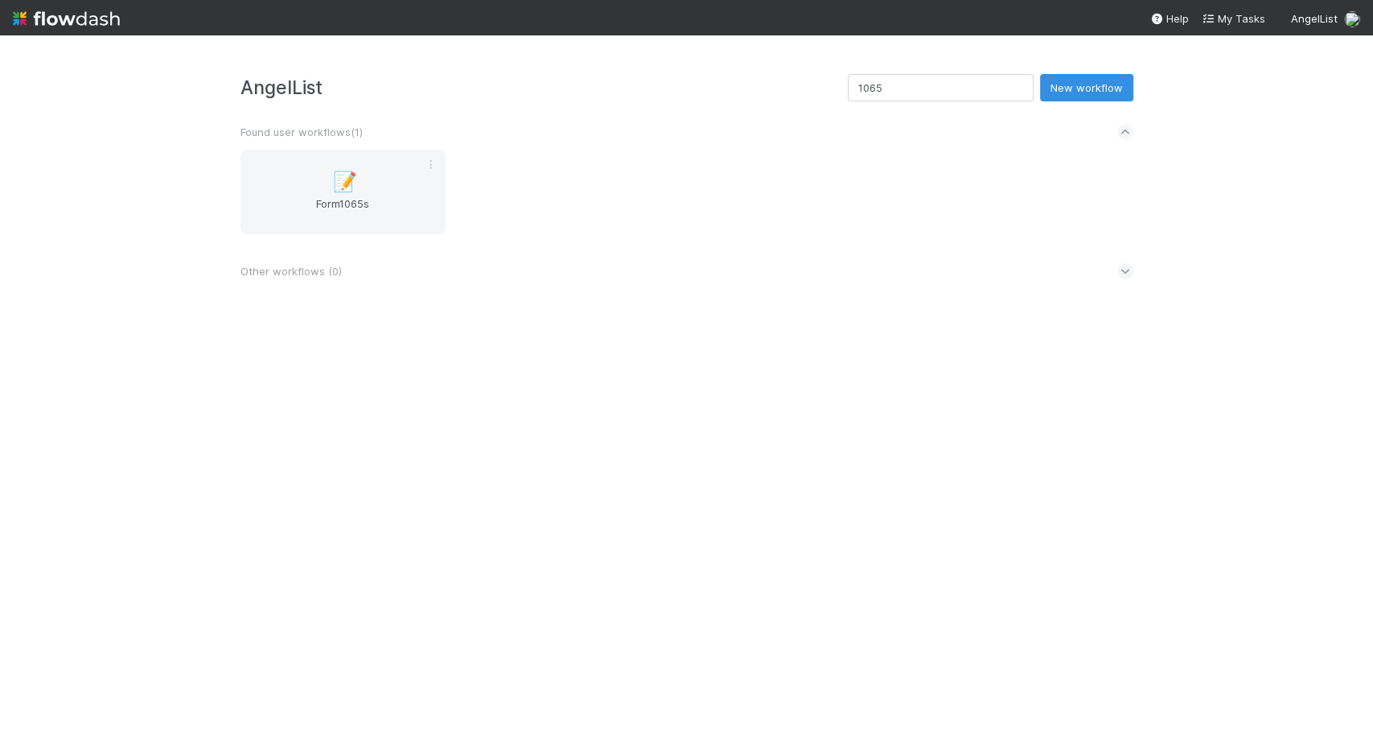
click at [409, 240] on div "📝 Form1065s" at bounding box center [686, 202] width 917 height 104
click at [945, 80] on input "1065" at bounding box center [941, 87] width 186 height 27
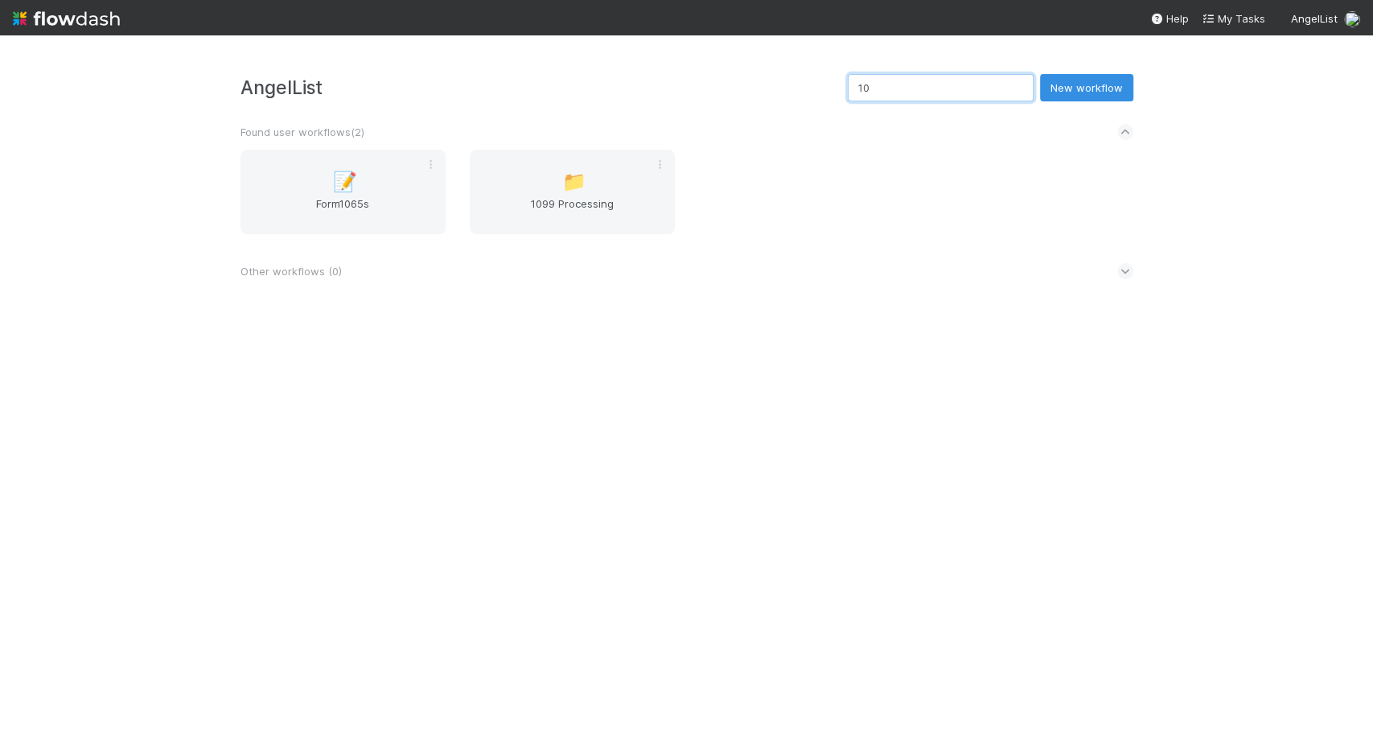
type input "1"
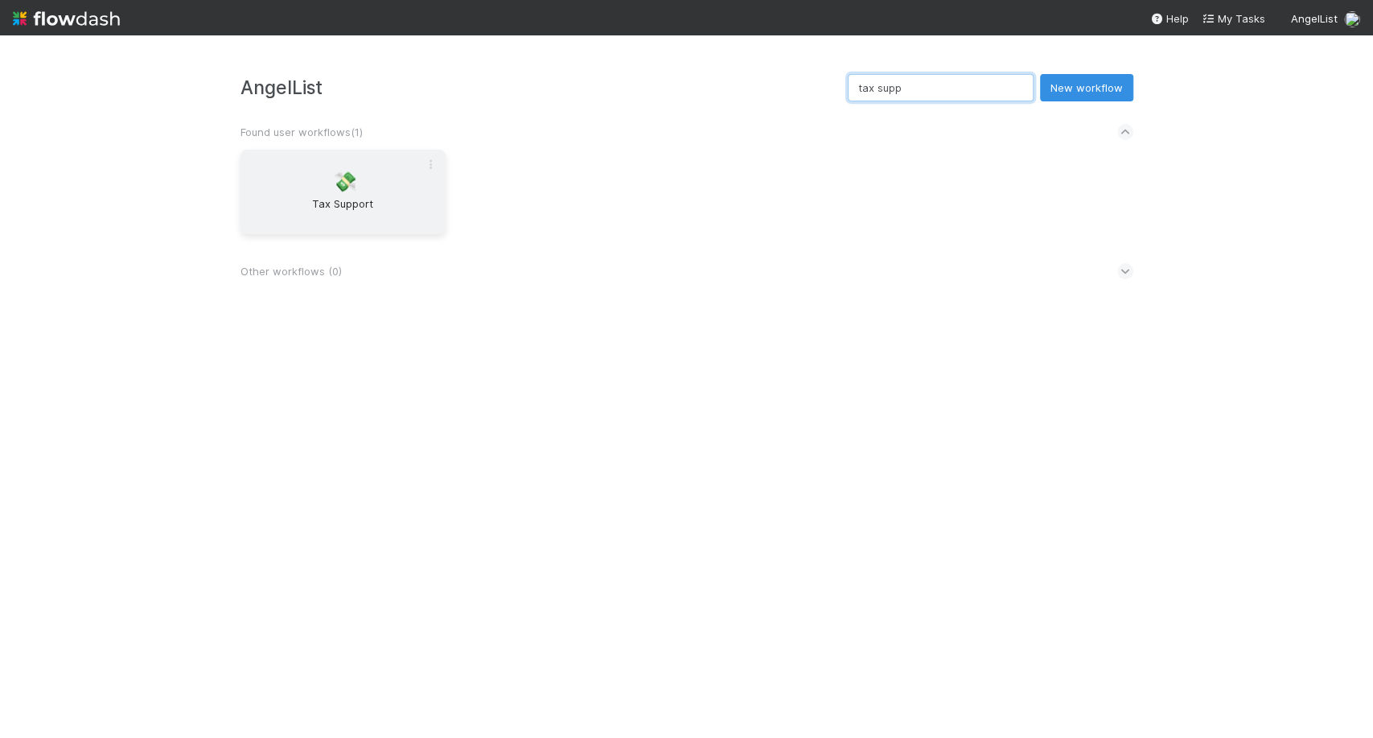
type input "tax supp"
click at [409, 183] on div "💸 Tax Support" at bounding box center [342, 192] width 205 height 84
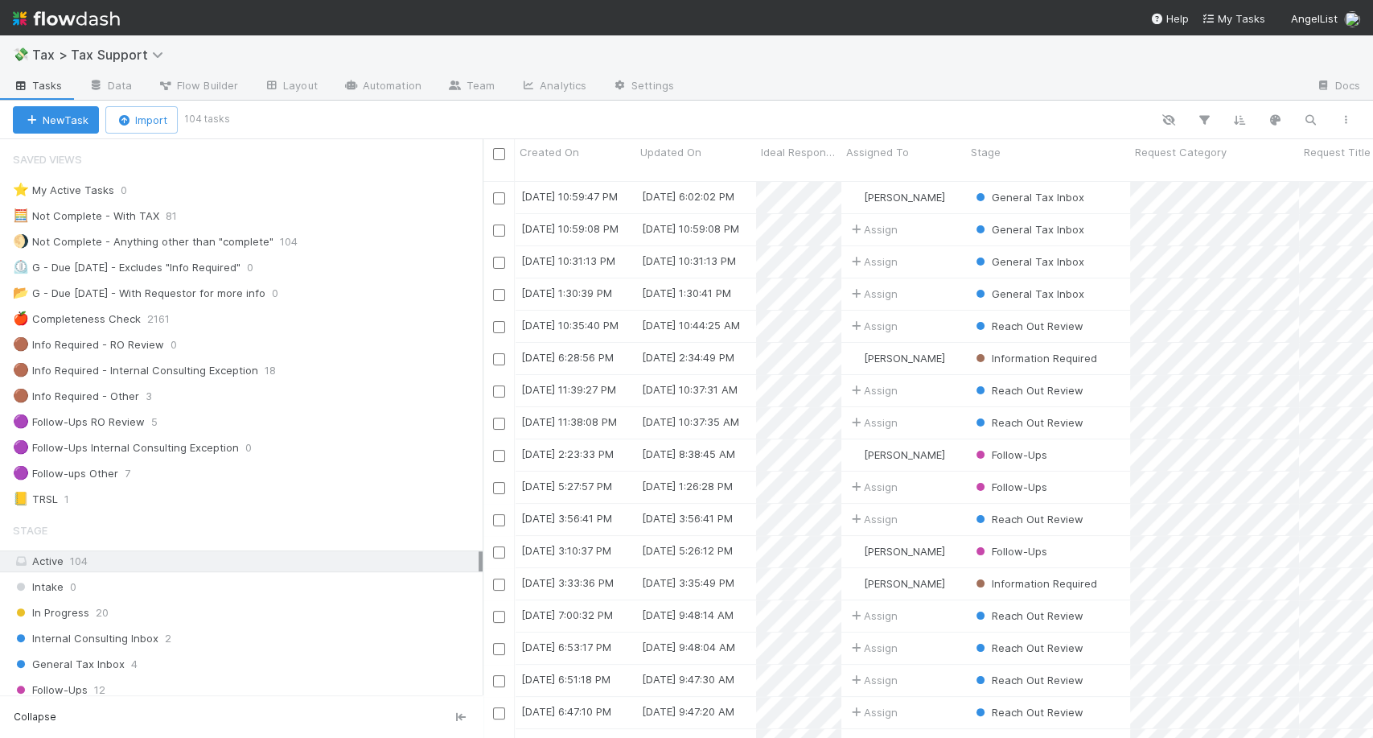
scroll to position [39, 0]
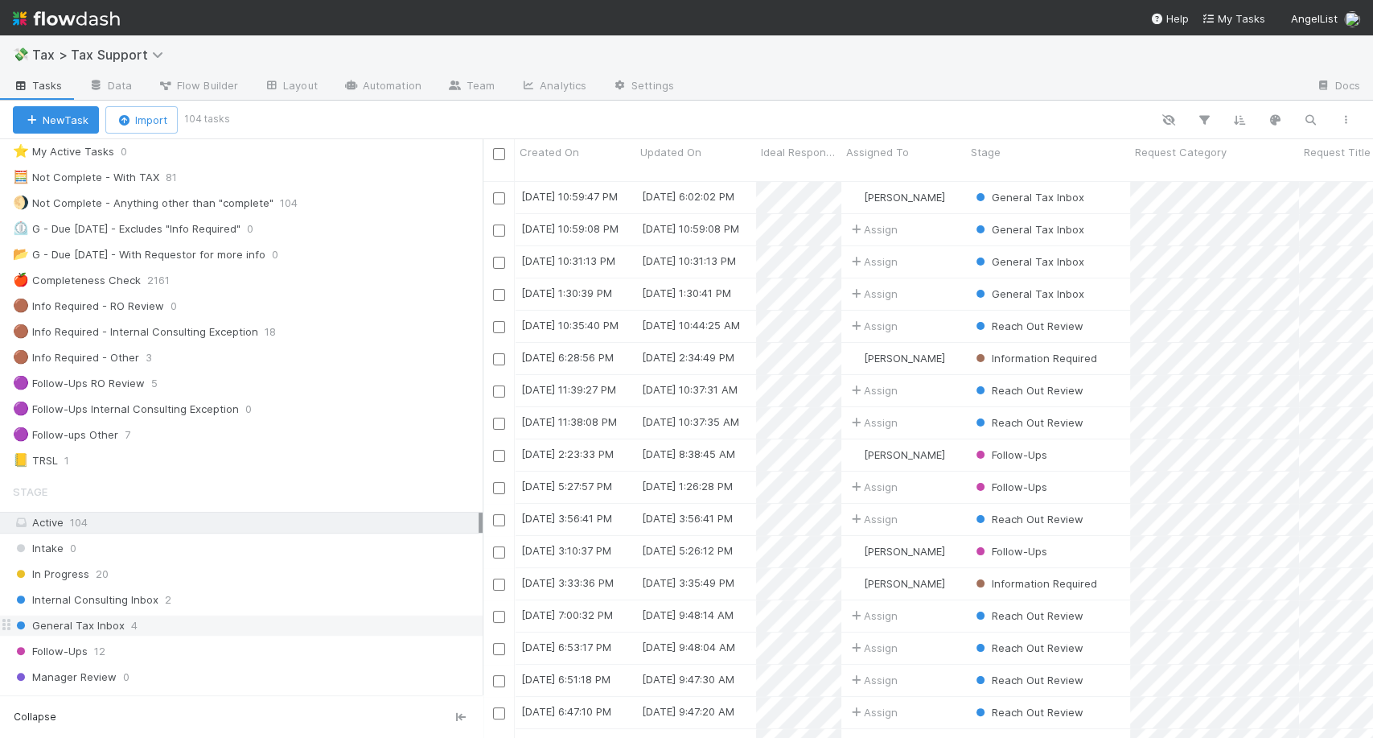
click at [121, 631] on div "General Tax Inbox 4" at bounding box center [248, 625] width 470 height 20
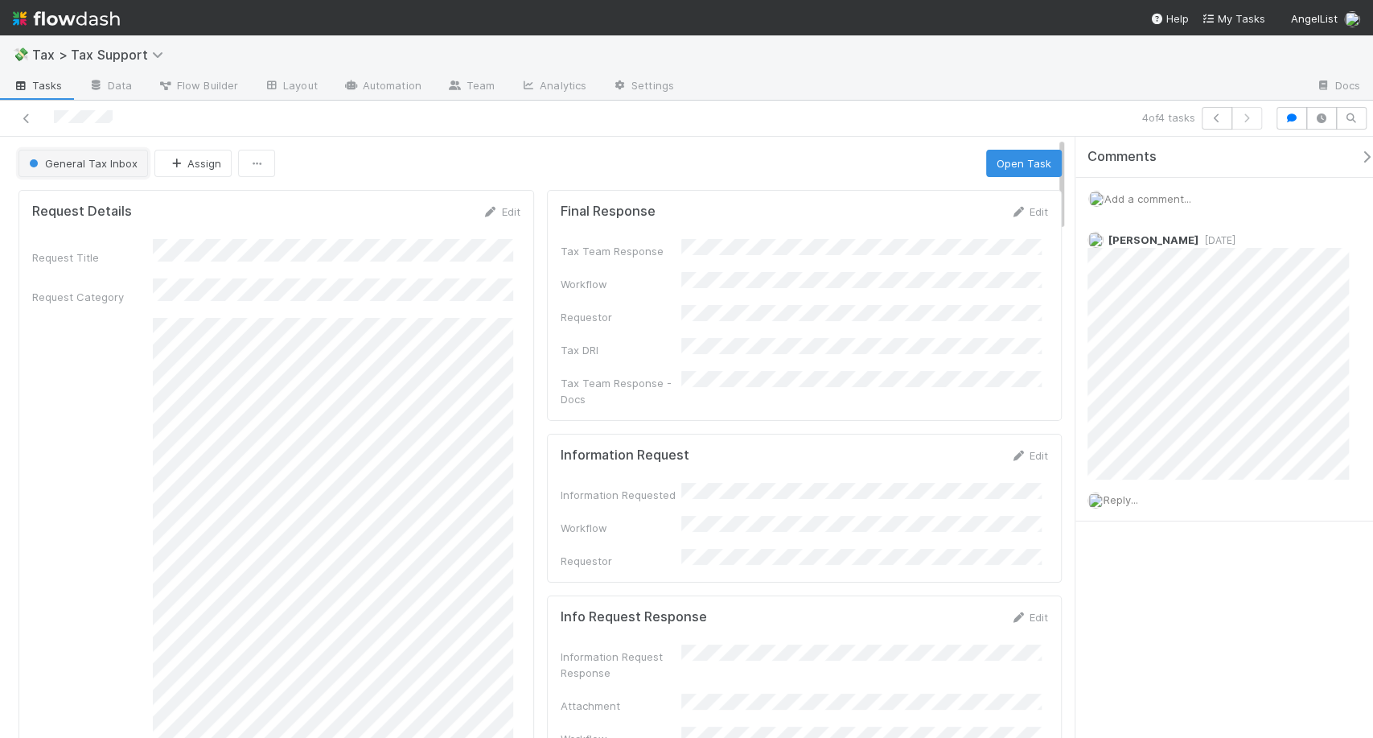
click at [108, 171] on button "General Tax Inbox" at bounding box center [82, 163] width 129 height 27
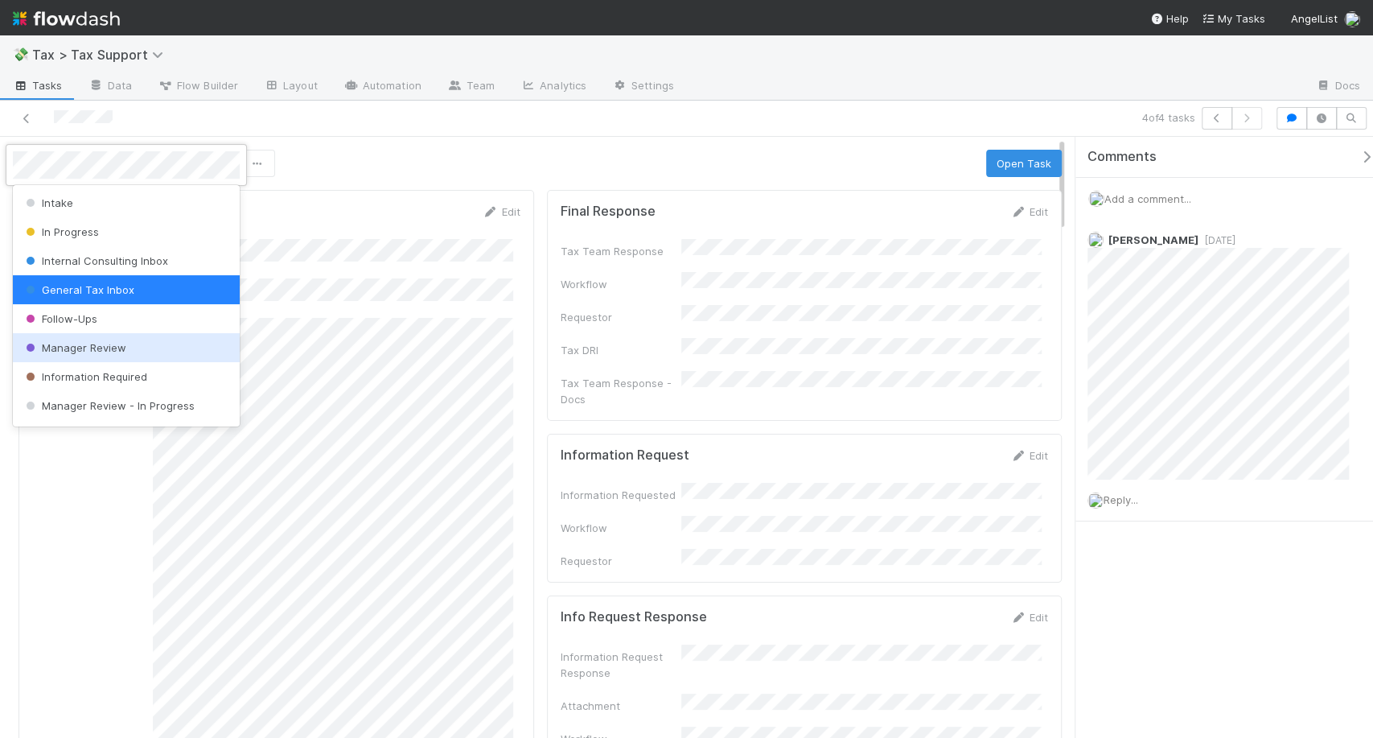
click at [93, 345] on span "Manager Review" at bounding box center [75, 347] width 104 height 13
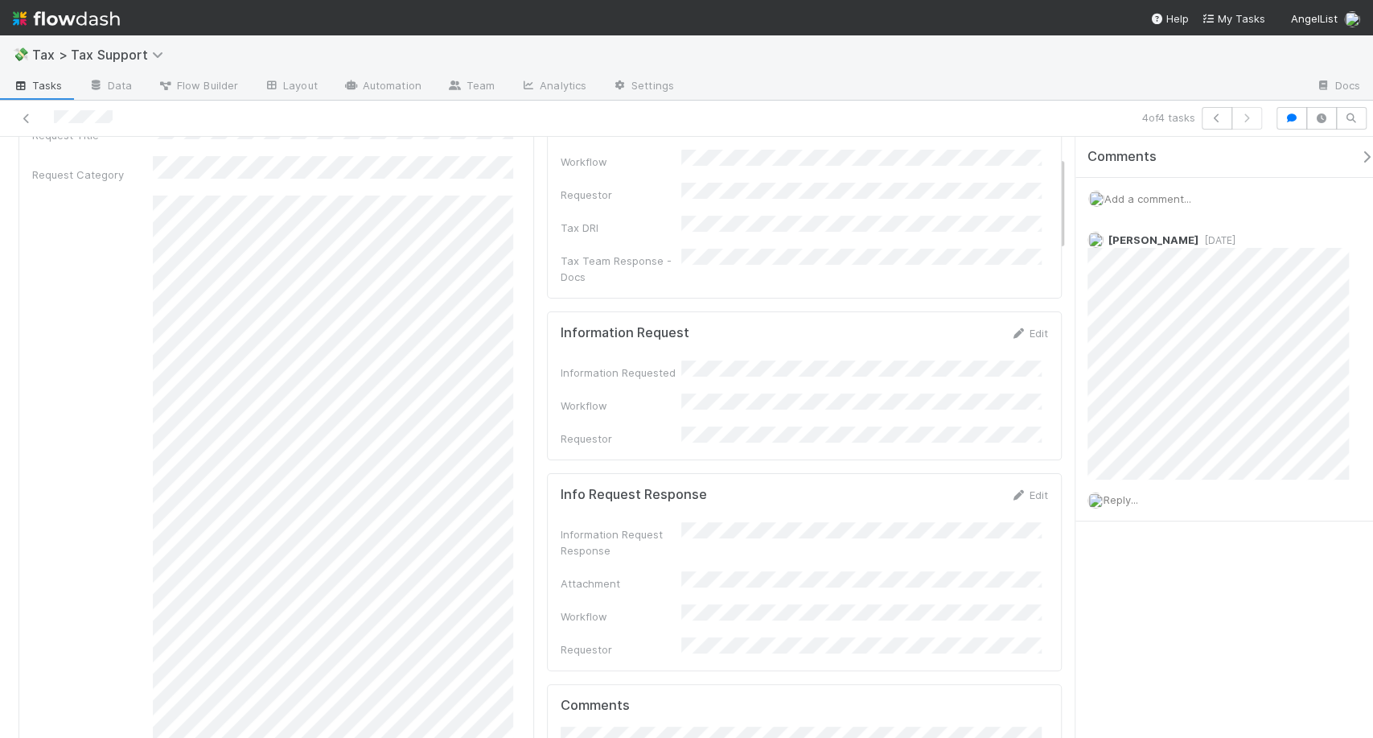
scroll to position [124, 0]
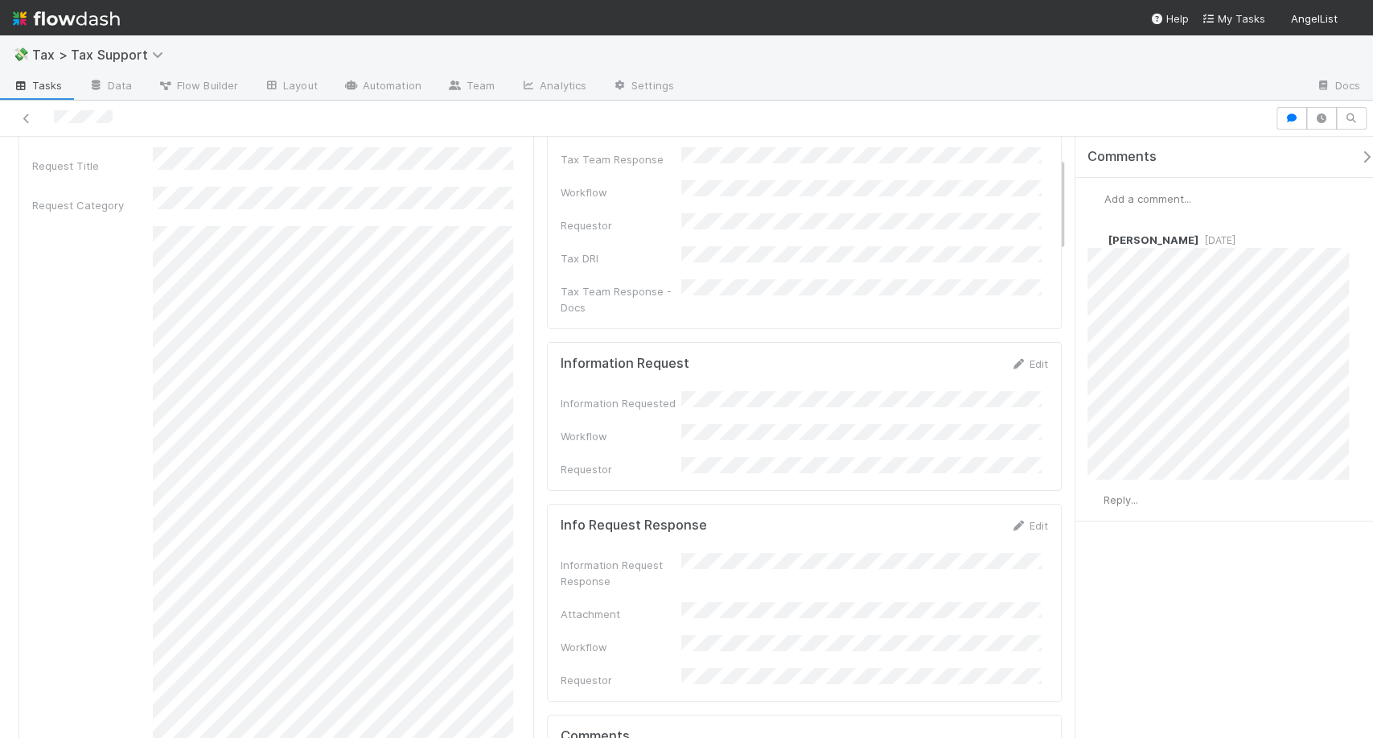
scroll to position [157, 0]
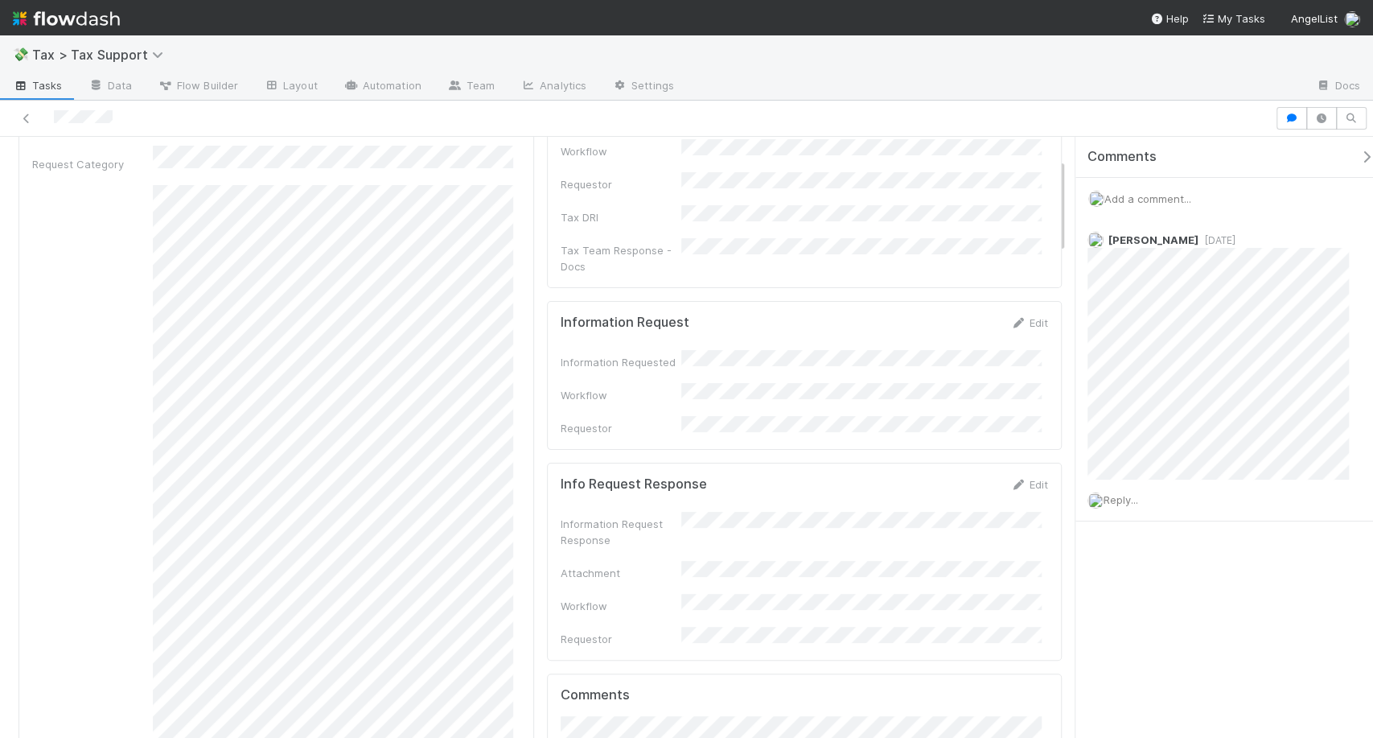
scroll to position [135, 0]
